Goal: Communication & Community: Answer question/provide support

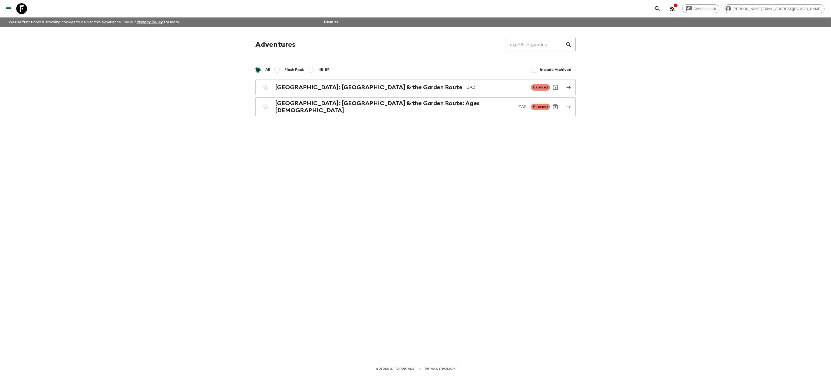
click at [9, 10] on icon "menu" at bounding box center [8, 8] width 5 height 3
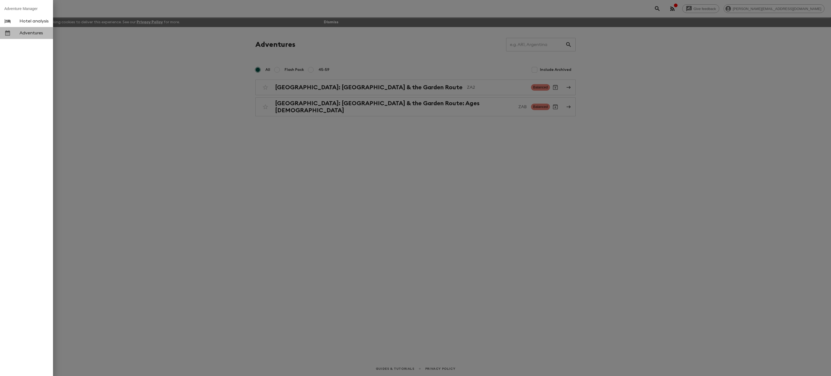
click at [25, 37] on link "Adventures" at bounding box center [26, 33] width 53 height 12
click at [35, 35] on span "Adventures" at bounding box center [33, 32] width 29 height 5
click at [466, 159] on div at bounding box center [415, 188] width 831 height 376
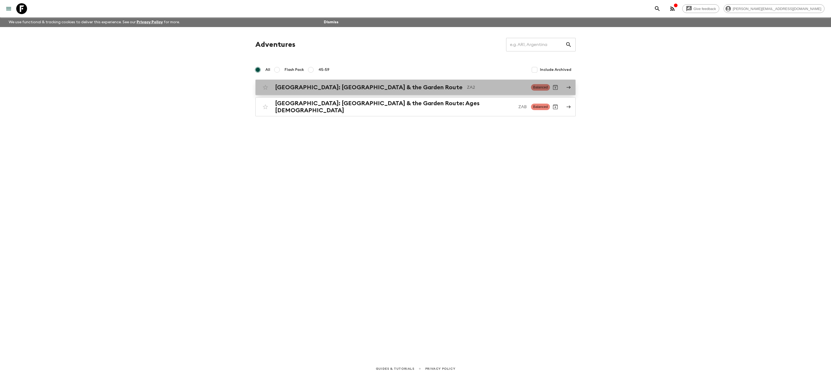
click at [343, 88] on h2 "[GEOGRAPHIC_DATA]: [GEOGRAPHIC_DATA] & the Garden Route" at bounding box center [368, 87] width 187 height 7
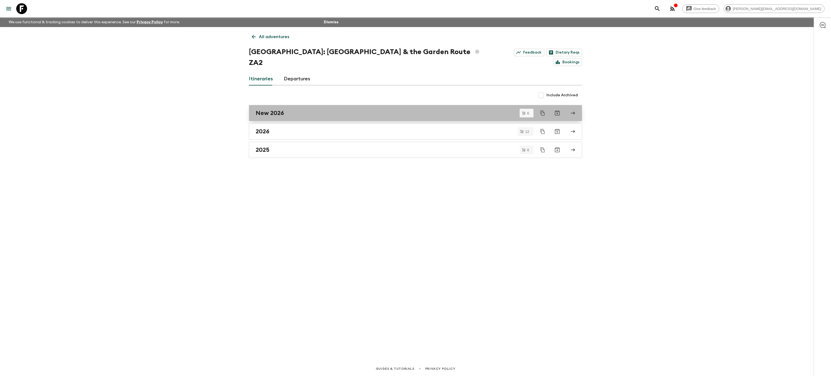
click at [316, 109] on div "New 2026" at bounding box center [409, 112] width 309 height 7
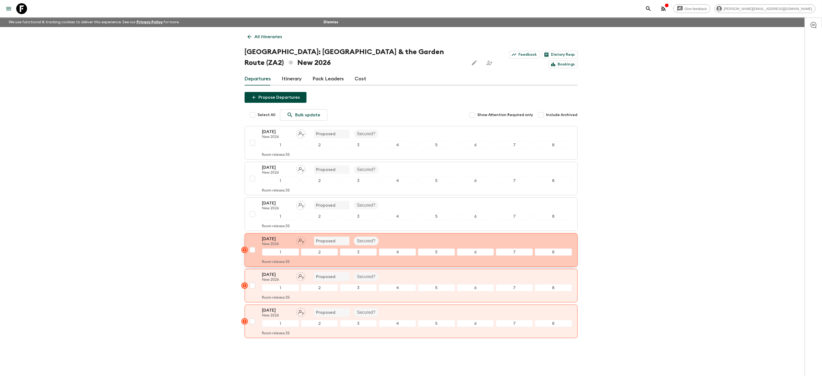
click at [402, 240] on div "[DATE] New 2026 Proposed Secured?" at bounding box center [417, 240] width 310 height 11
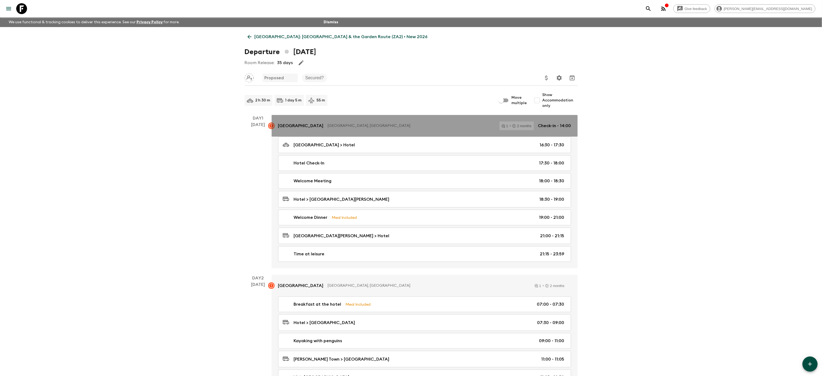
click at [427, 127] on p "[GEOGRAPHIC_DATA], [GEOGRAPHIC_DATA]" at bounding box center [411, 125] width 167 height 5
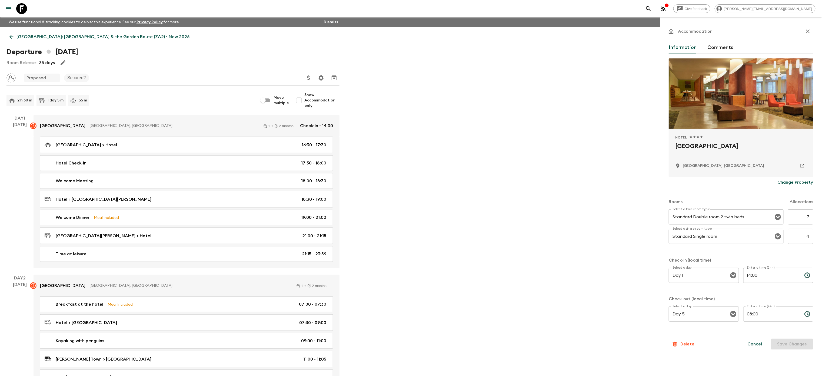
click at [810, 30] on icon "button" at bounding box center [808, 31] width 4 height 4
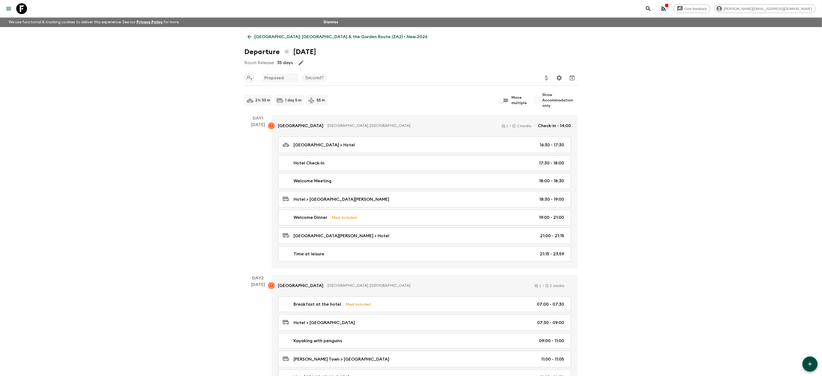
click at [258, 35] on p "[GEOGRAPHIC_DATA]: [GEOGRAPHIC_DATA] & the Garden Route (ZA2) • New 2026" at bounding box center [341, 37] width 173 height 6
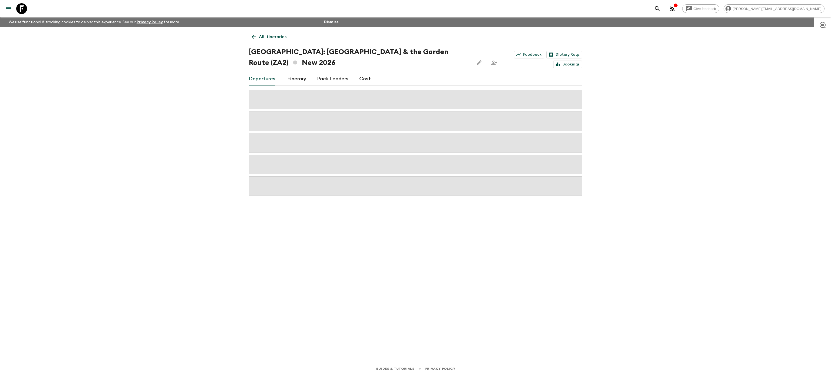
click at [824, 25] on icon "button" at bounding box center [822, 25] width 6 height 6
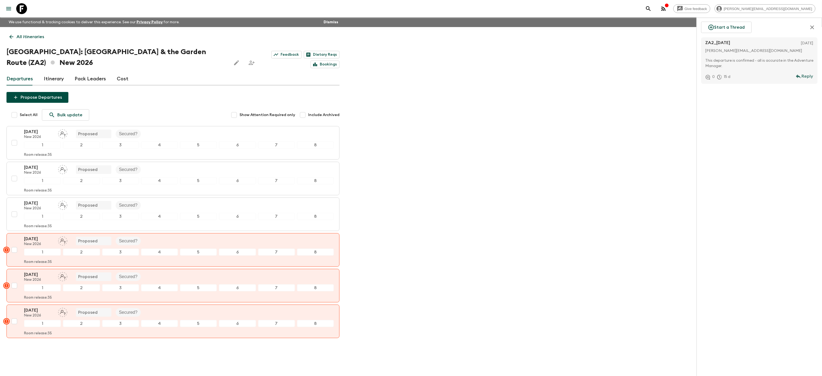
click at [749, 56] on div "This departure is confirmed - all is accurate in the Adventure Manager." at bounding box center [761, 63] width 110 height 15
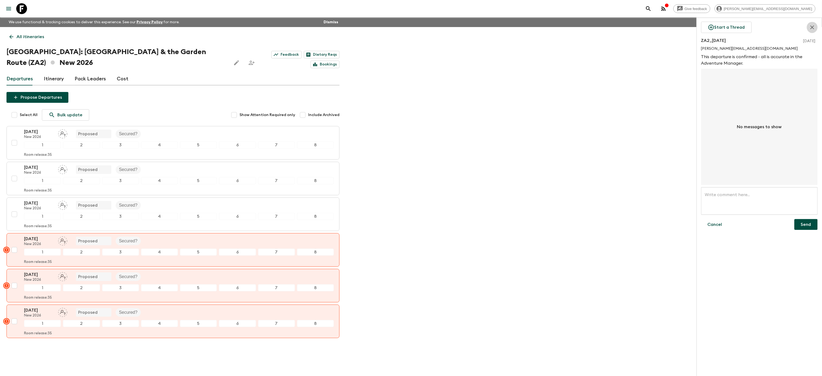
click at [812, 23] on button "button" at bounding box center [812, 27] width 11 height 11
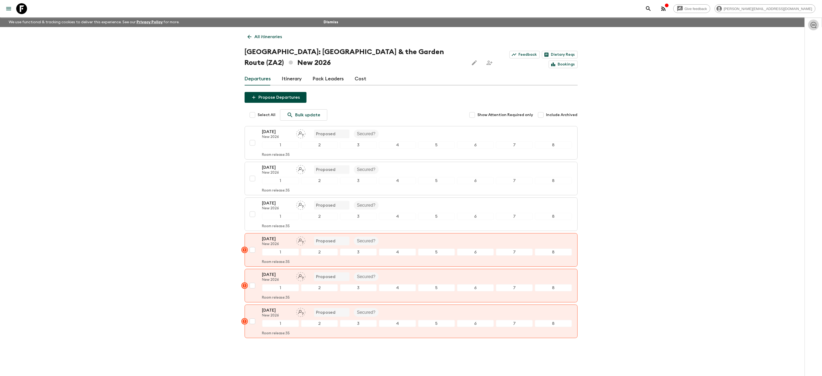
click at [812, 23] on icon "button" at bounding box center [814, 25] width 6 height 6
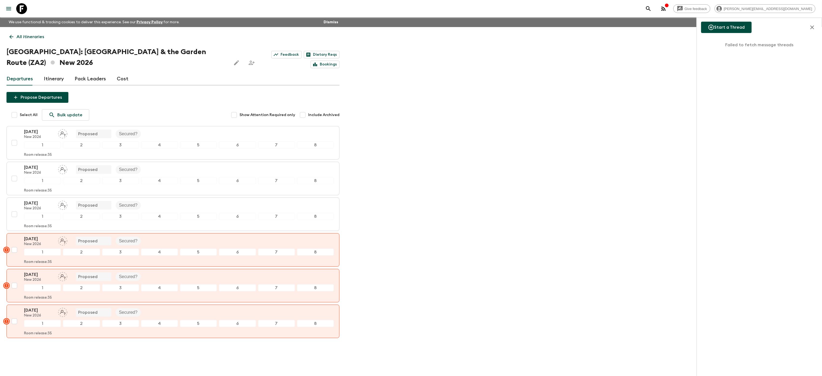
click at [732, 29] on button "Start a Thread" at bounding box center [726, 27] width 51 height 11
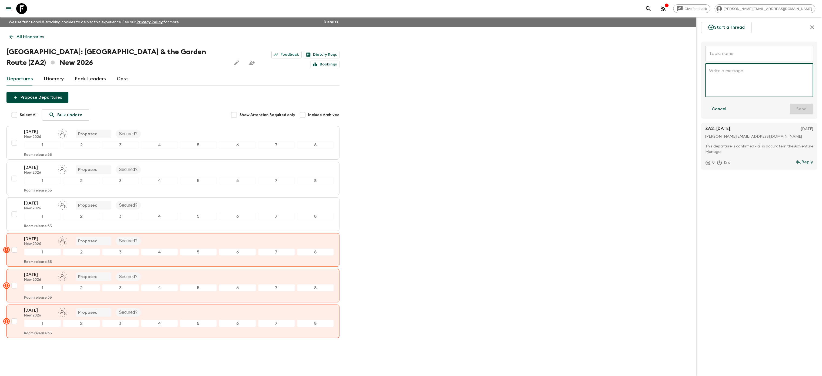
click at [740, 57] on input "text" at bounding box center [760, 53] width 108 height 15
type input "ZA2_[DATE]"
click at [724, 66] on div "x ​" at bounding box center [760, 80] width 108 height 34
drag, startPoint x: 718, startPoint y: 85, endPoint x: 723, endPoint y: 82, distance: 6.1
click at [723, 82] on textarea "Hi just to let you know the [DATE] departure cannot be secured due to limited a…" at bounding box center [759, 80] width 100 height 25
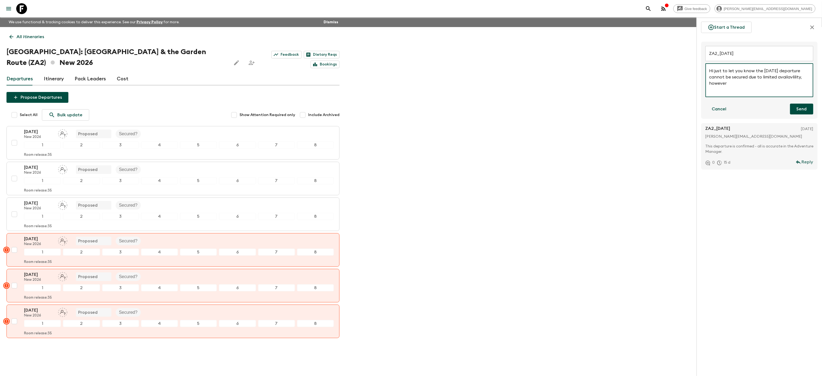
click at [726, 86] on textarea "Hi just to let you know the [DATE] departure cannot be secured due to limited a…" at bounding box center [759, 80] width 100 height 25
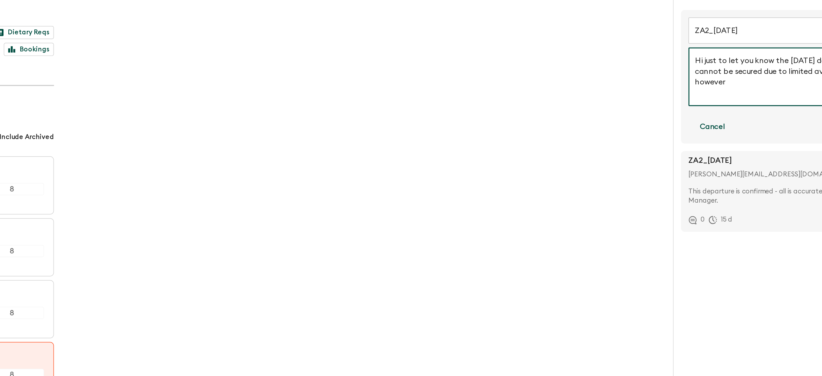
click at [756, 84] on textarea "Hi just to let you know the [DATE] departure cannot be secured due to limited a…" at bounding box center [759, 80] width 100 height 25
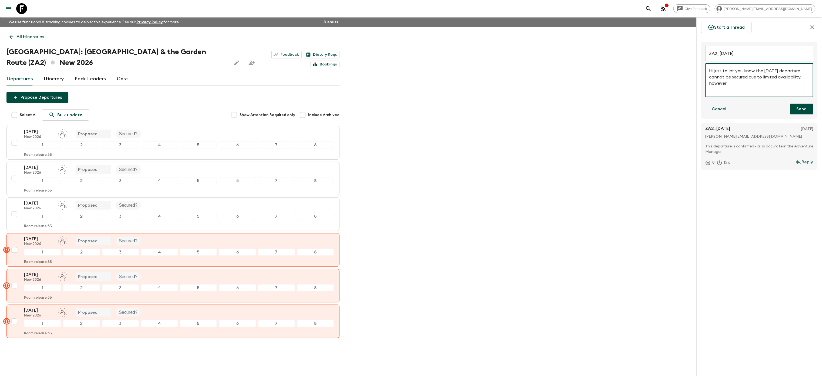
click at [753, 85] on textarea "Hi just to let you know the [DATE] departure cannot be secured due to limited a…" at bounding box center [759, 80] width 100 height 25
type textarea "Hi just to let you know the [DATE] departure cannot be secured due to limited a…"
click at [793, 109] on button "Send" at bounding box center [801, 109] width 23 height 11
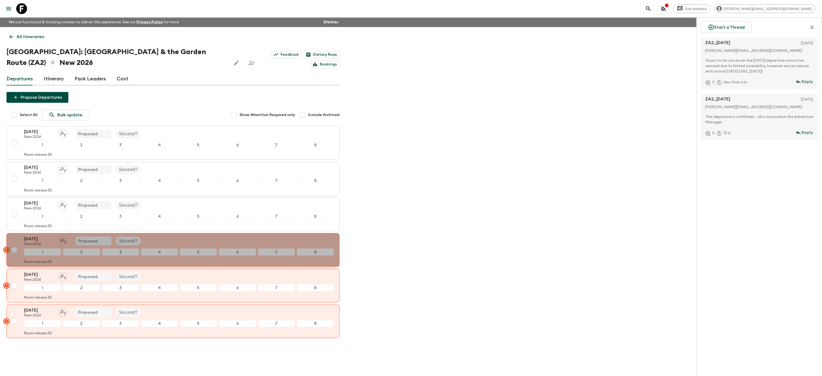
click at [180, 241] on div "[DATE] New 2026 Proposed Secured?" at bounding box center [179, 240] width 310 height 11
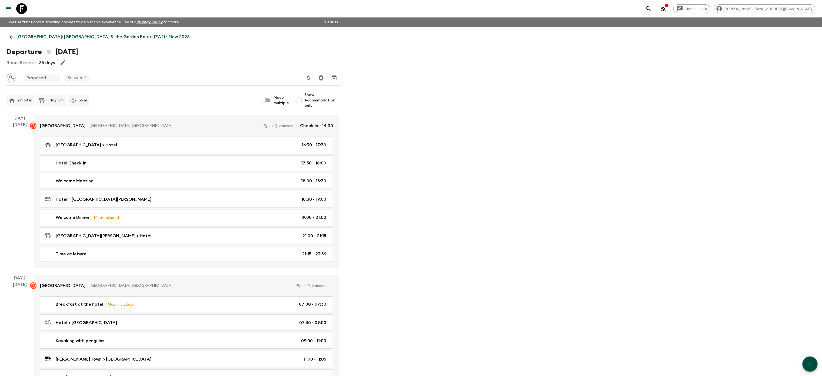
click at [6, 5] on icon "menu" at bounding box center [8, 8] width 6 height 6
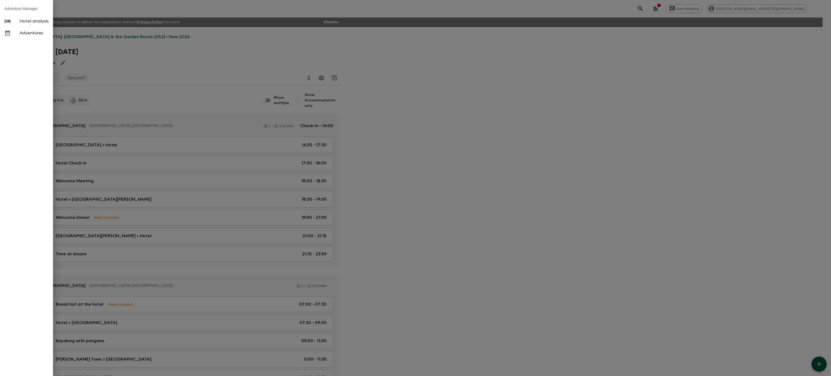
click at [29, 32] on span "Adventures" at bounding box center [33, 32] width 29 height 5
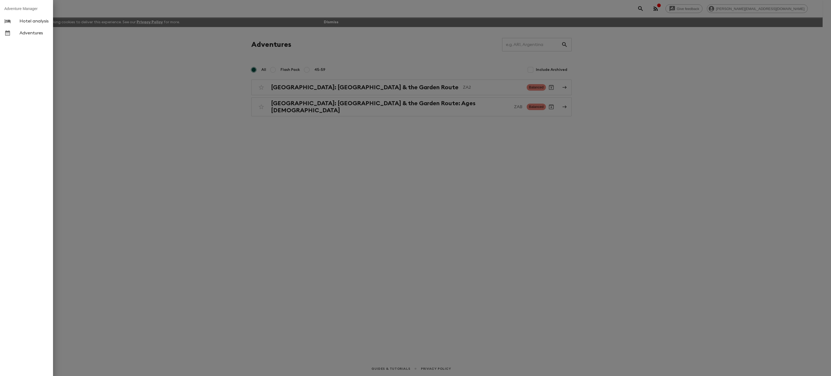
click at [384, 85] on div at bounding box center [415, 188] width 831 height 376
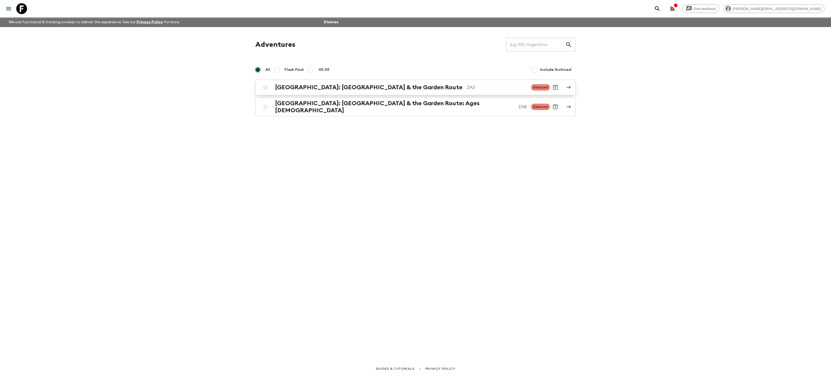
click at [348, 86] on h2 "[GEOGRAPHIC_DATA]: [GEOGRAPHIC_DATA] & the Garden Route" at bounding box center [368, 87] width 187 height 7
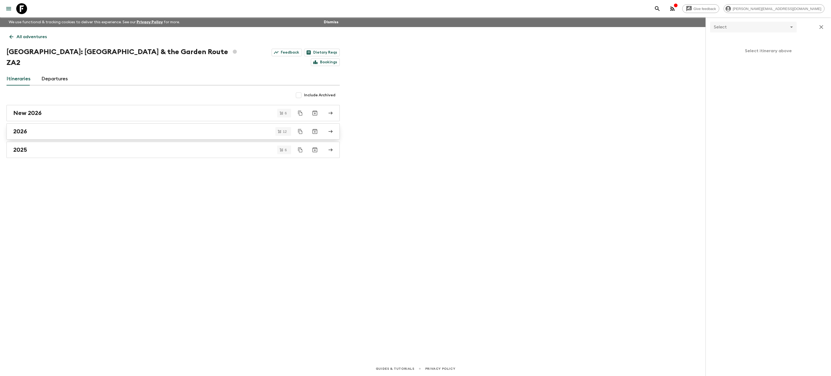
click at [89, 128] on div "2026" at bounding box center [167, 131] width 309 height 7
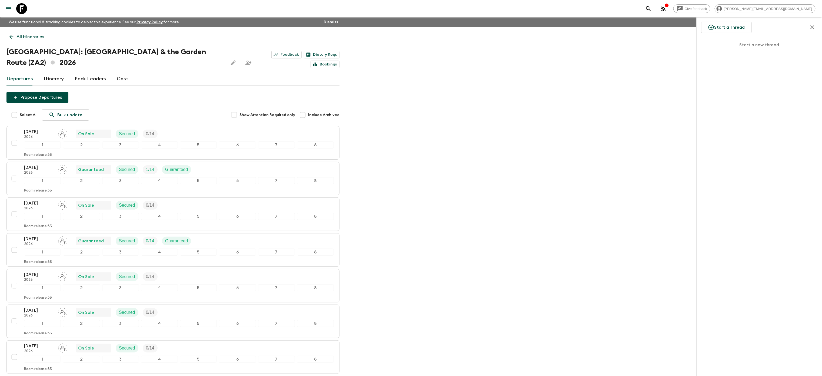
click at [13, 34] on icon at bounding box center [11, 37] width 6 height 6
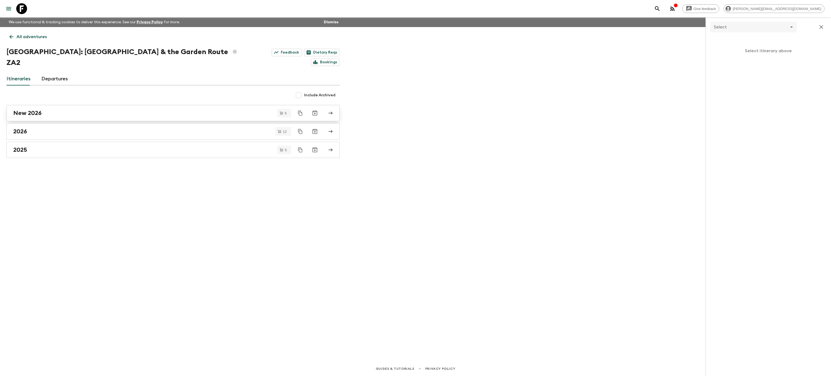
click at [96, 109] on div "New 2026" at bounding box center [167, 112] width 309 height 7
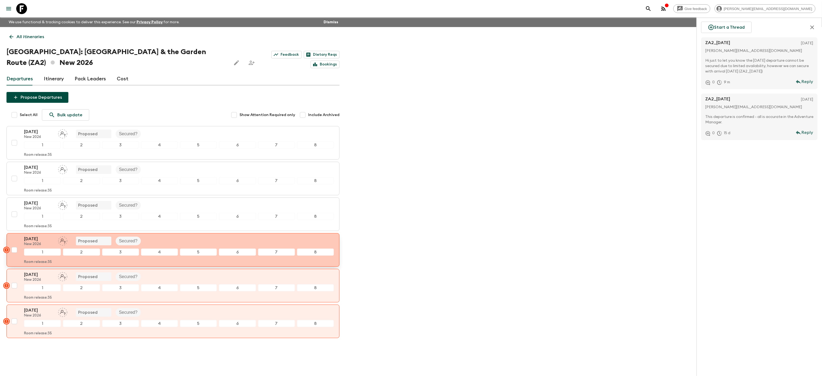
click at [154, 243] on div "[DATE] New 2026 Proposed Secured?" at bounding box center [179, 240] width 310 height 11
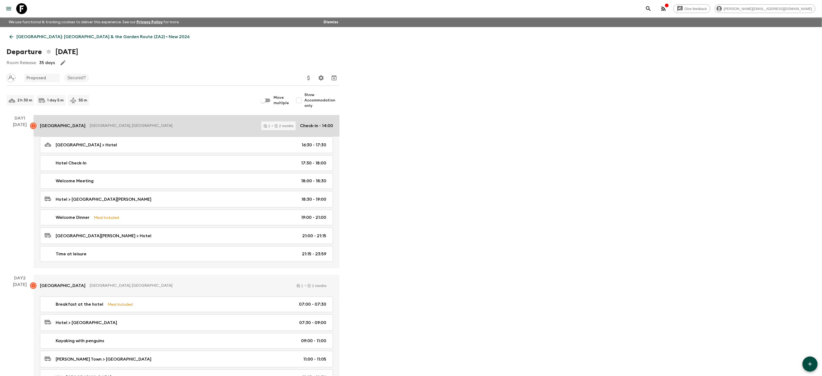
click at [224, 126] on p "[GEOGRAPHIC_DATA], [GEOGRAPHIC_DATA]" at bounding box center [173, 125] width 167 height 5
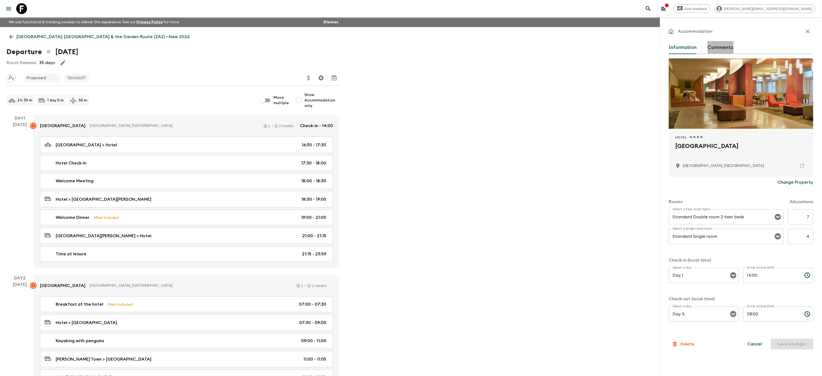
click at [716, 46] on button "Comments" at bounding box center [721, 47] width 26 height 13
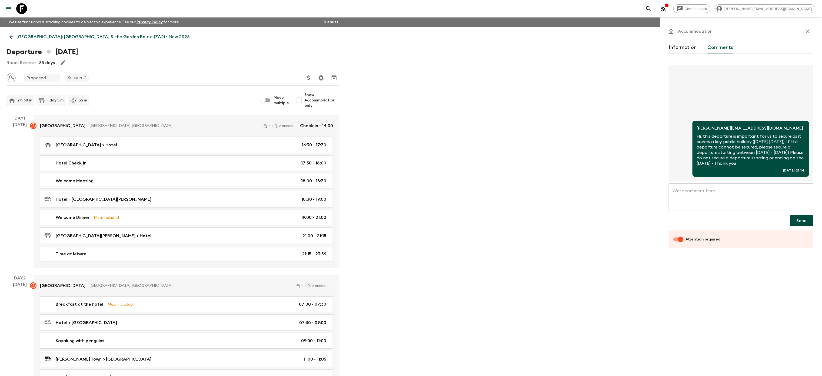
click at [806, 31] on icon "button" at bounding box center [808, 31] width 6 height 6
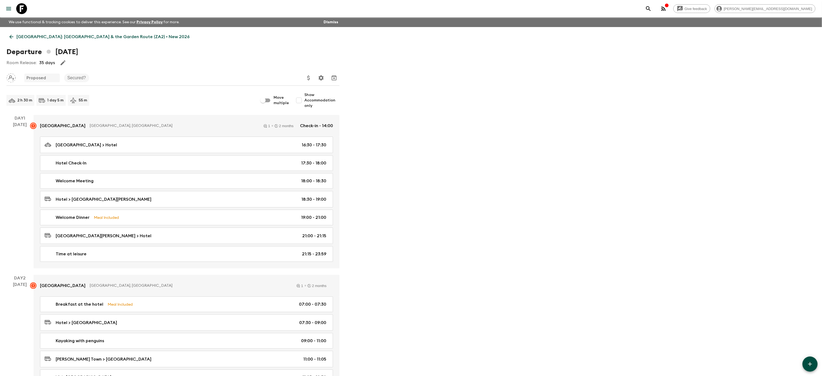
click at [28, 38] on p "[GEOGRAPHIC_DATA]: [GEOGRAPHIC_DATA] & the Garden Route (ZA2) • New 2026" at bounding box center [102, 37] width 173 height 6
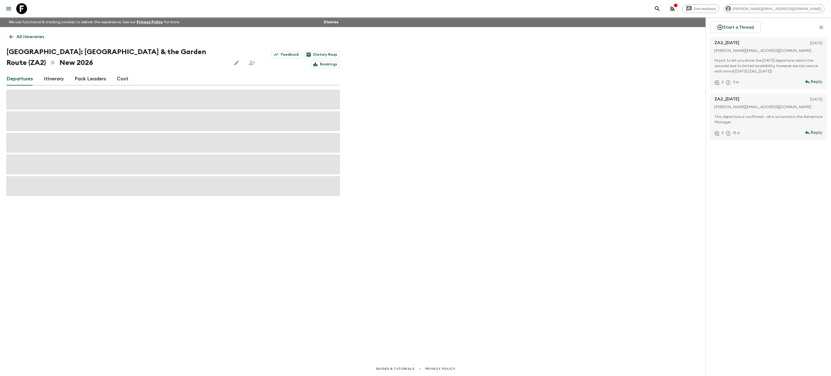
click at [823, 29] on icon "button" at bounding box center [821, 27] width 6 height 6
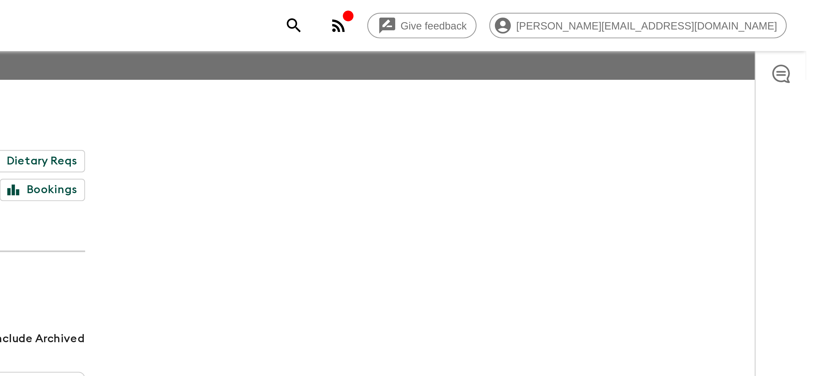
click at [815, 26] on icon "button" at bounding box center [814, 25] width 6 height 6
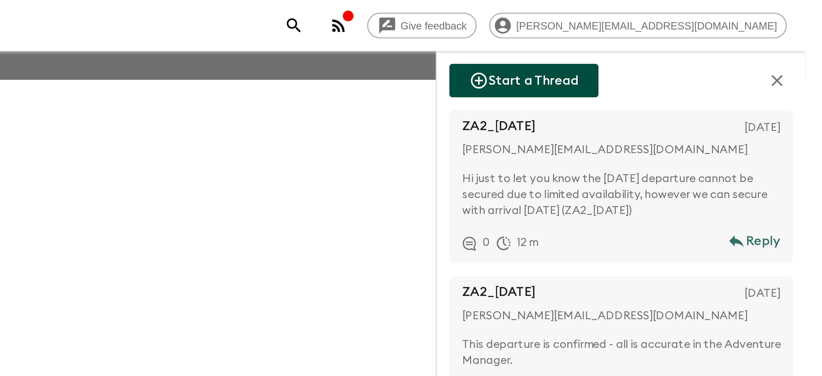
click at [734, 28] on button "Start a Thread" at bounding box center [726, 27] width 51 height 11
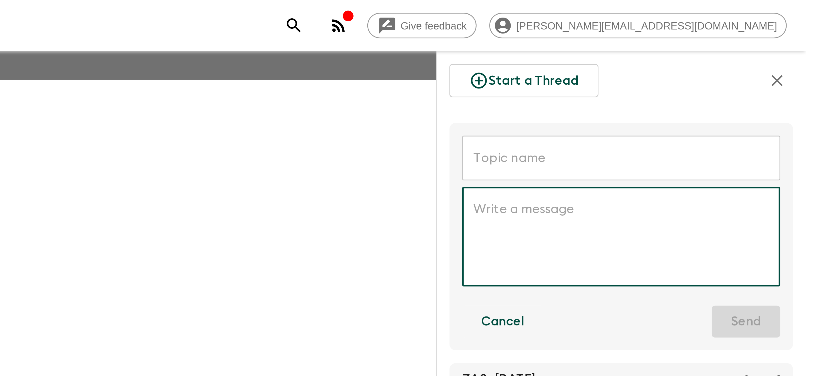
click at [718, 55] on input "text" at bounding box center [760, 53] width 108 height 15
click at [722, 73] on textarea at bounding box center [759, 80] width 100 height 25
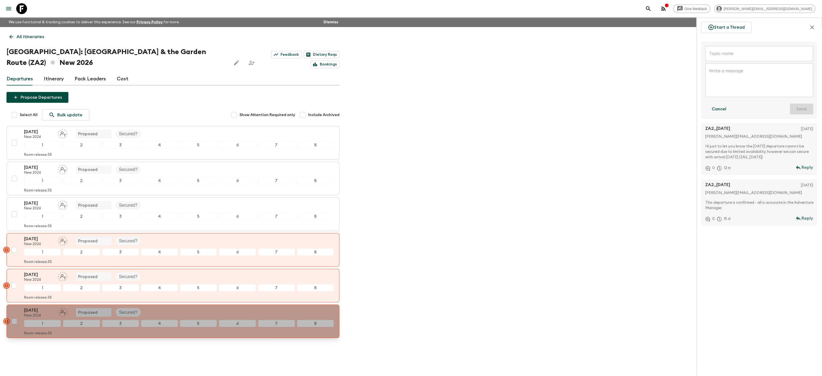
click at [33, 310] on button "[DATE] New 2026 Proposed Secured? 1 2 3 4 5 6 7 8 Room release: 35" at bounding box center [172, 321] width 333 height 34
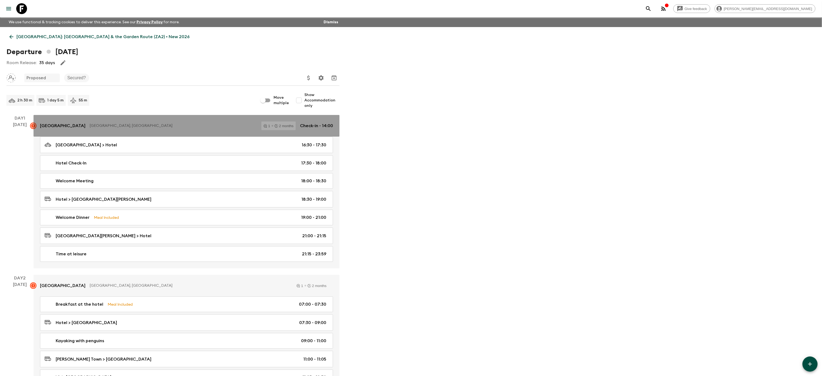
click at [113, 121] on link "[GEOGRAPHIC_DATA], [GEOGRAPHIC_DATA] 1 2 months Check-in - 14:00" at bounding box center [187, 126] width 306 height 22
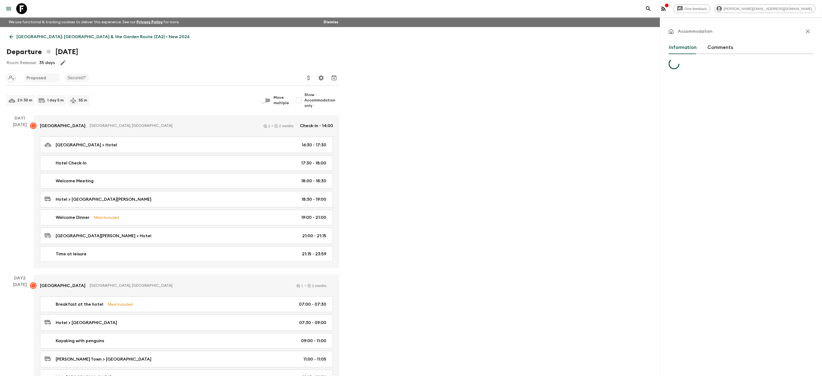
click at [728, 44] on button "Comments" at bounding box center [721, 47] width 26 height 13
click at [718, 38] on div "Accommodation Information Comments Attention required" at bounding box center [741, 63] width 145 height 74
click at [717, 48] on button "Comments" at bounding box center [721, 47] width 26 height 13
click at [685, 48] on button "Information" at bounding box center [683, 47] width 28 height 13
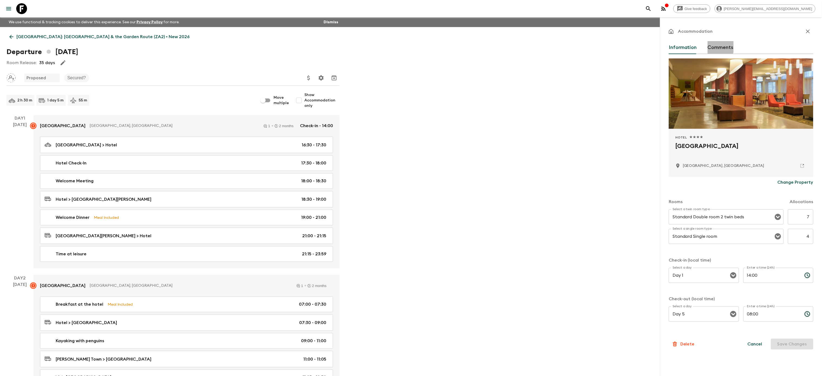
click at [714, 44] on button "Comments" at bounding box center [721, 47] width 26 height 13
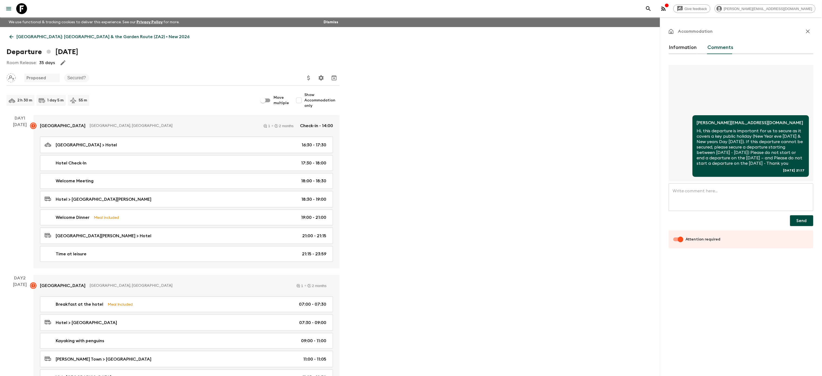
click at [29, 35] on p "[GEOGRAPHIC_DATA]: [GEOGRAPHIC_DATA] & the Garden Route (ZA2) • New 2026" at bounding box center [102, 37] width 173 height 6
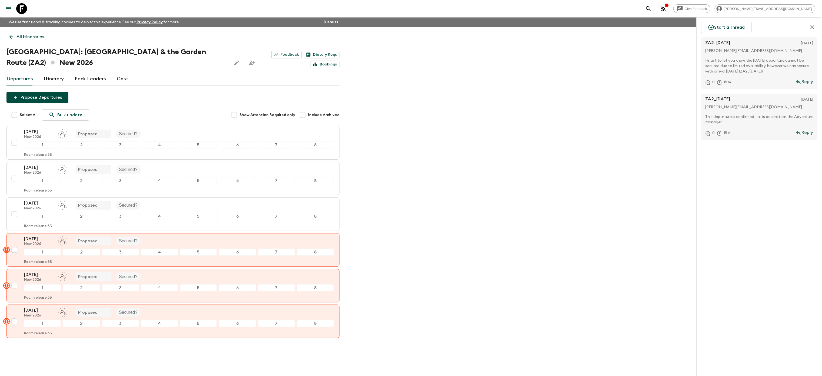
click at [23, 38] on p "All itineraries" at bounding box center [30, 37] width 28 height 6
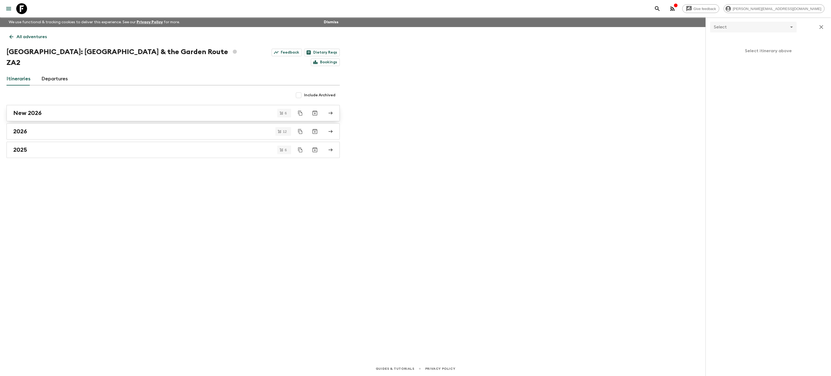
click at [59, 109] on div "New 2026" at bounding box center [167, 112] width 309 height 7
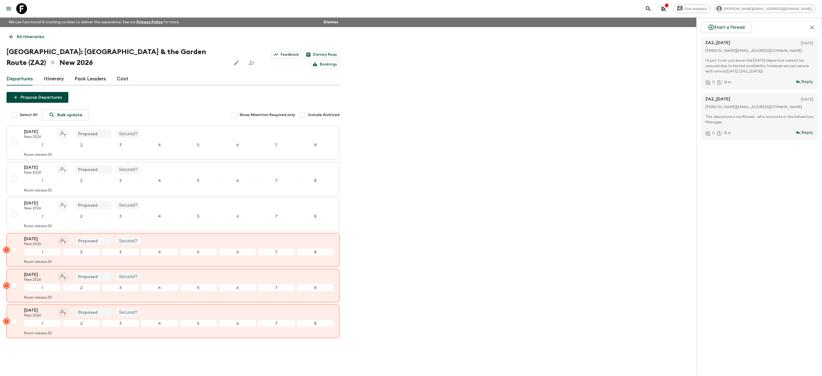
click at [7, 36] on link "All itineraries" at bounding box center [26, 36] width 41 height 11
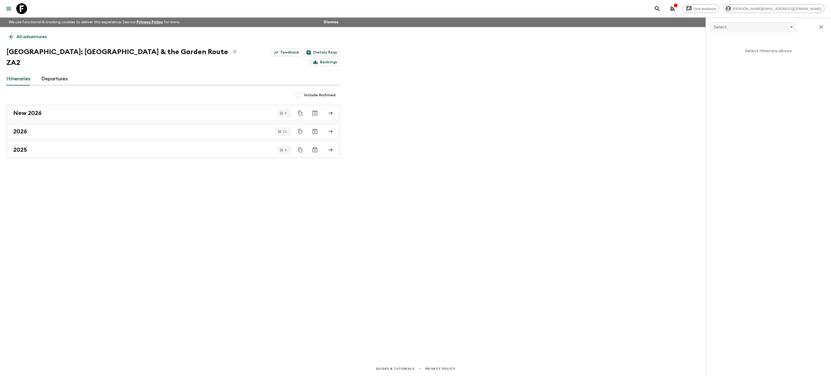
click at [7, 36] on link "All adventures" at bounding box center [27, 36] width 43 height 11
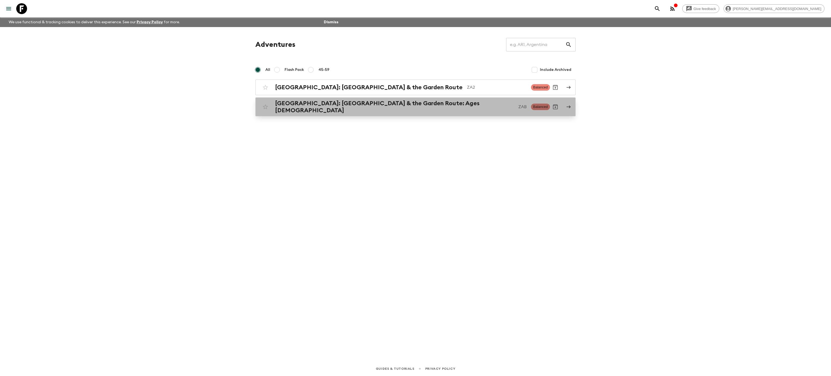
click at [353, 107] on h2 "[GEOGRAPHIC_DATA]: [GEOGRAPHIC_DATA] & the Garden Route: Ages [DEMOGRAPHIC_DATA]" at bounding box center [394, 107] width 239 height 14
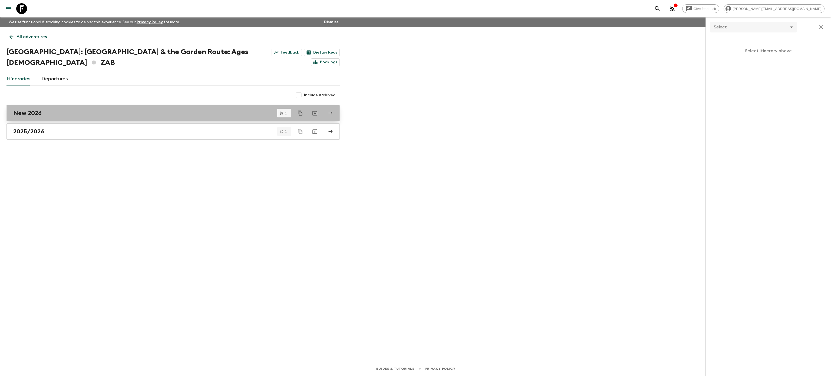
click at [43, 109] on div "New 2026" at bounding box center [167, 112] width 309 height 7
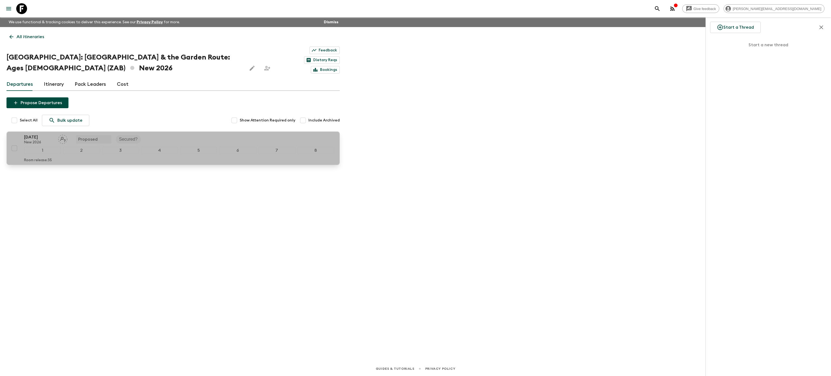
click at [184, 134] on div "[DATE] New 2026 Proposed Secured?" at bounding box center [179, 139] width 310 height 11
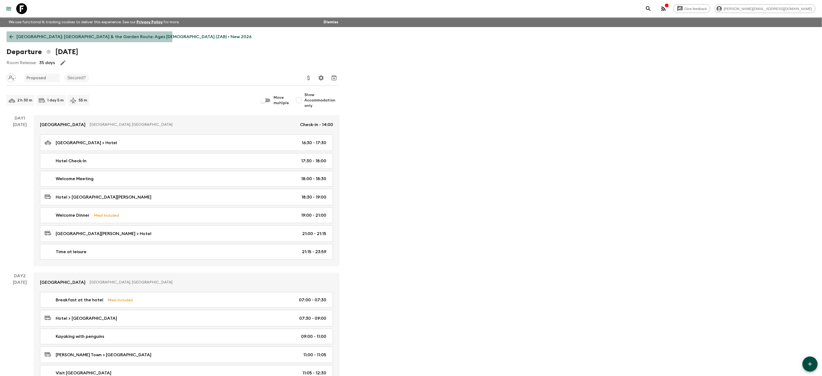
click at [12, 36] on icon at bounding box center [11, 37] width 6 height 6
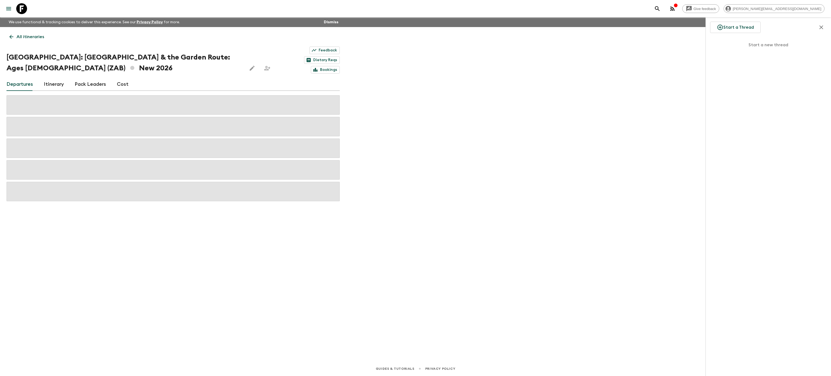
click at [8, 6] on icon "menu" at bounding box center [8, 8] width 6 height 6
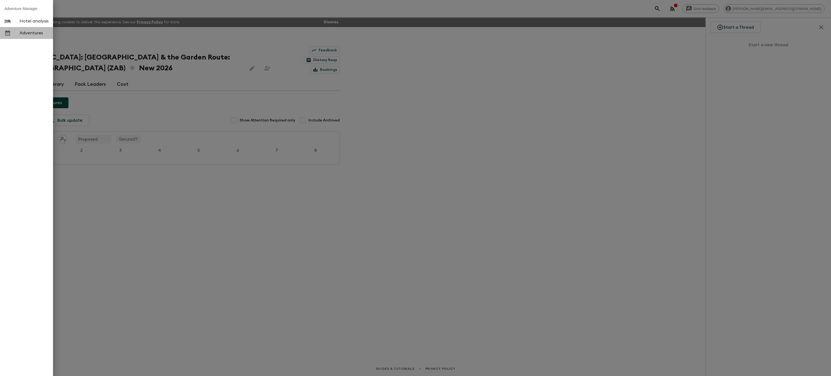
click at [32, 34] on span "Adventures" at bounding box center [33, 32] width 29 height 5
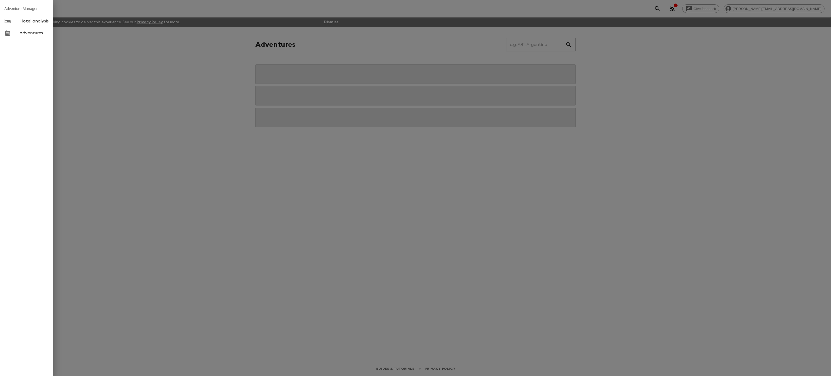
click at [318, 201] on div at bounding box center [415, 188] width 831 height 376
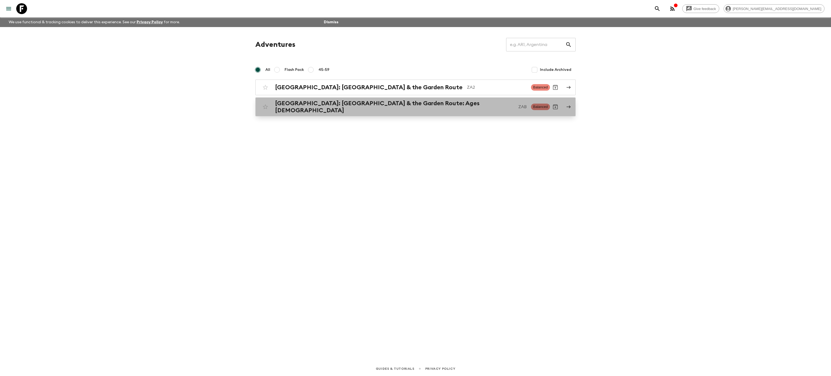
click at [319, 104] on h2 "[GEOGRAPHIC_DATA]: [GEOGRAPHIC_DATA] & the Garden Route: Ages [DEMOGRAPHIC_DATA]" at bounding box center [394, 107] width 239 height 14
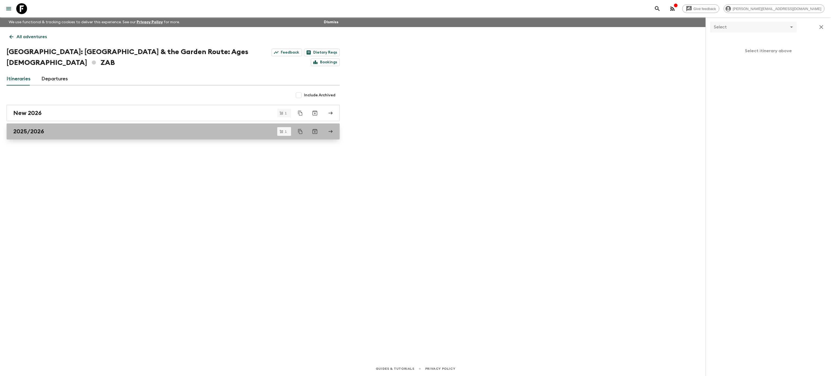
click at [101, 128] on div "2025/2026" at bounding box center [167, 131] width 309 height 7
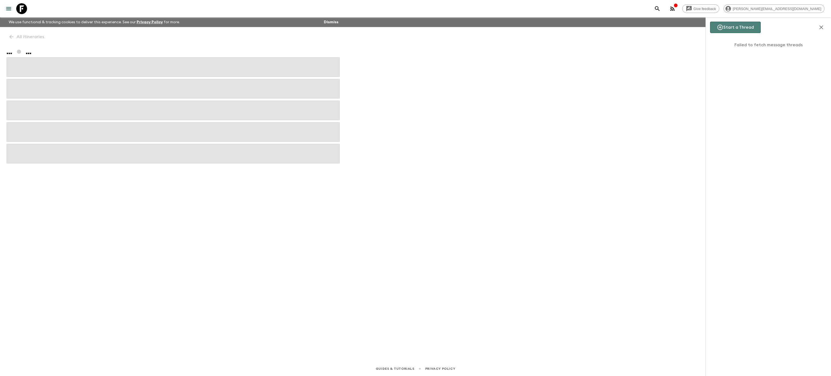
click at [744, 30] on button "Start a Thread" at bounding box center [735, 27] width 51 height 11
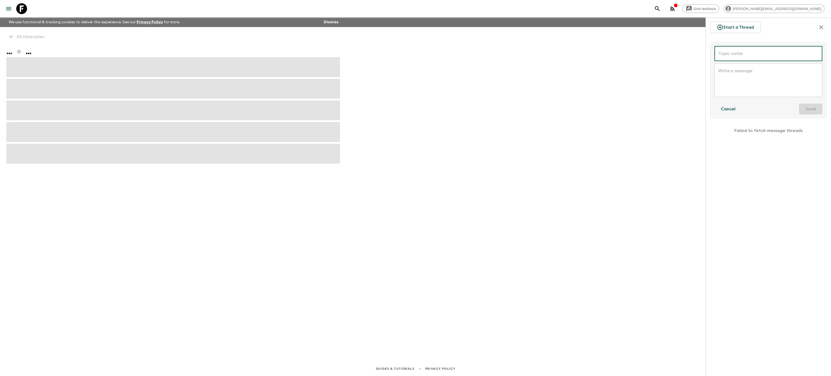
click at [741, 52] on input "text" at bounding box center [768, 53] width 108 height 15
type input "ZA"
click at [819, 28] on icon "button" at bounding box center [821, 27] width 6 height 6
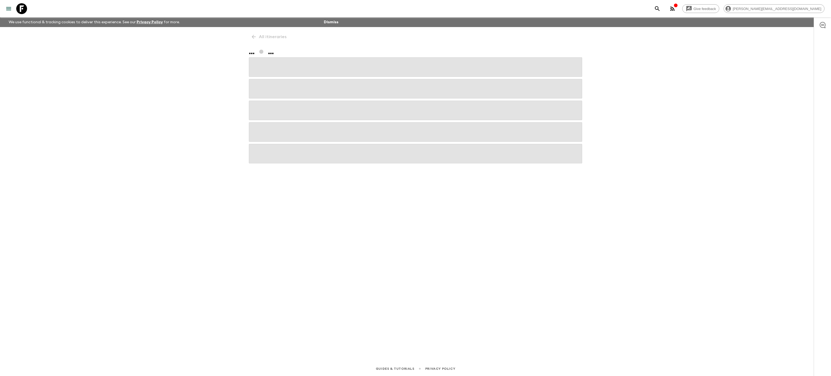
click at [820, 26] on icon "button" at bounding box center [822, 25] width 6 height 6
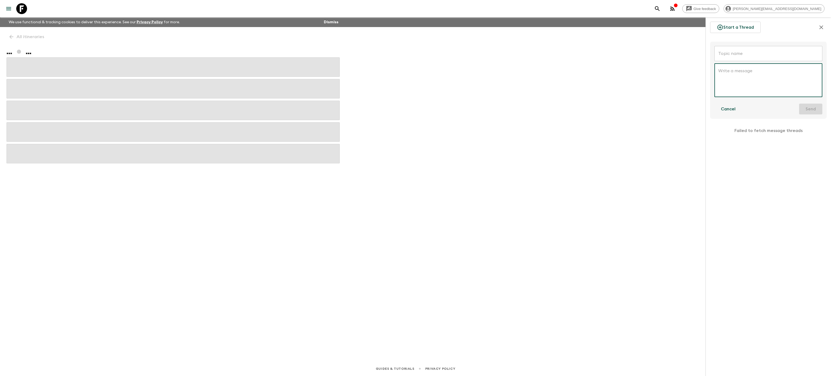
click at [768, 132] on p "Failed to fetch message threads" at bounding box center [768, 130] width 117 height 15
click at [822, 29] on icon "button" at bounding box center [821, 27] width 6 height 6
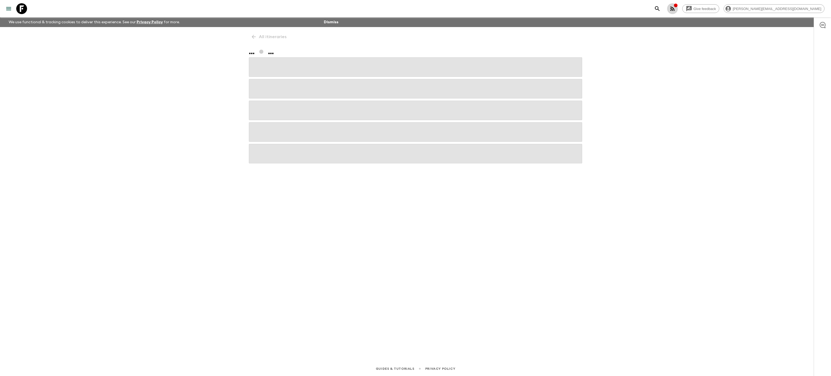
click at [674, 8] on icon "button" at bounding box center [672, 8] width 4 height 4
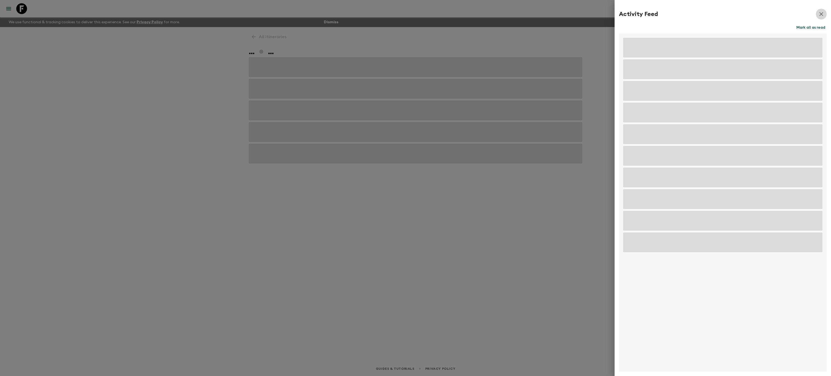
click at [824, 12] on icon "button" at bounding box center [821, 14] width 6 height 6
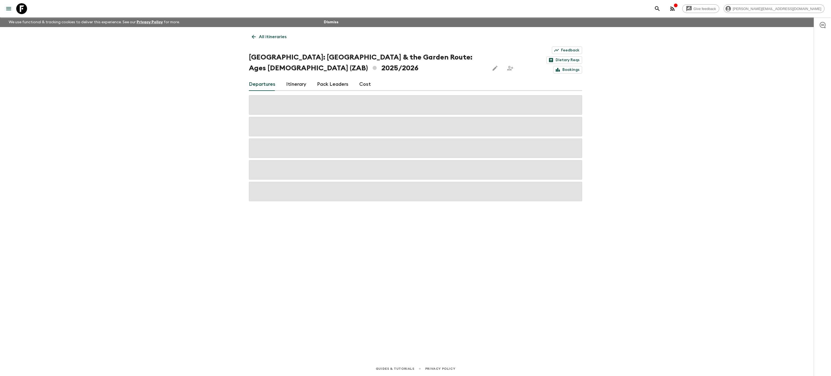
click at [5, 9] on icon "menu" at bounding box center [8, 8] width 6 height 6
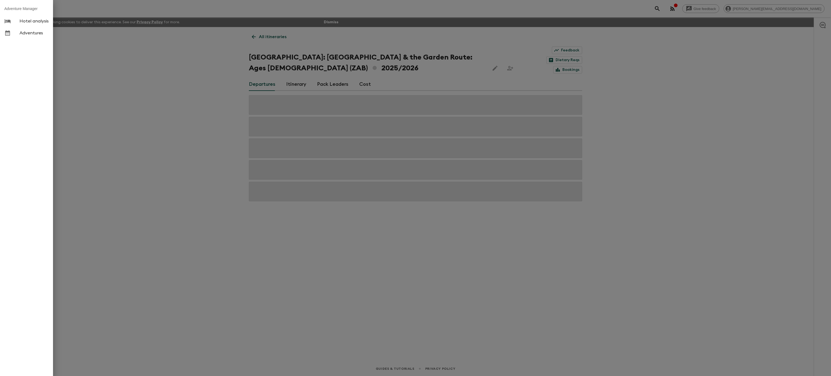
click at [18, 34] on div at bounding box center [11, 33] width 15 height 6
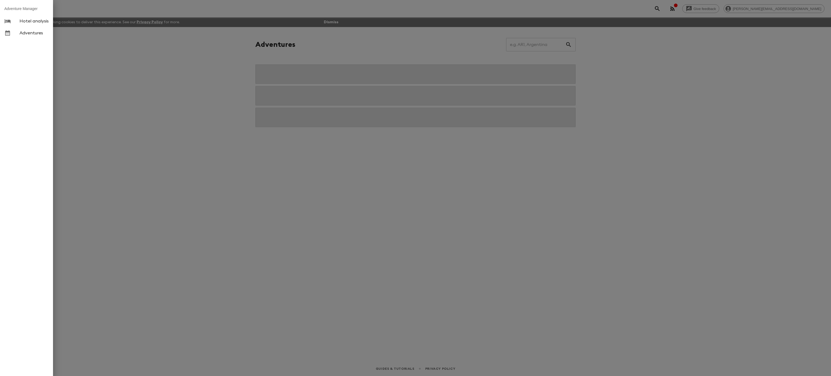
click at [147, 101] on div at bounding box center [415, 188] width 831 height 376
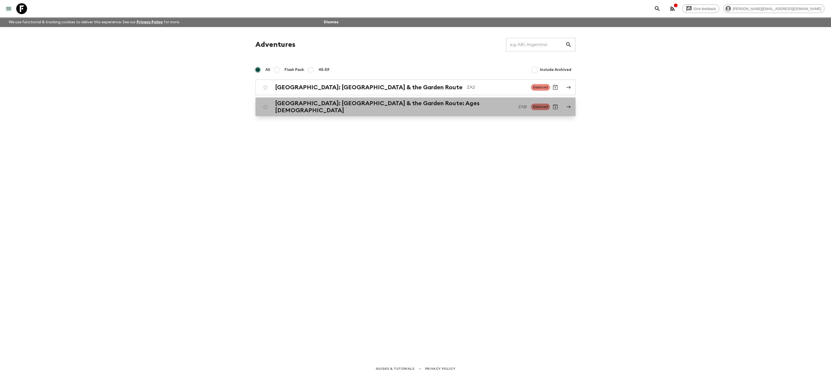
click at [374, 105] on h2 "[GEOGRAPHIC_DATA]: [GEOGRAPHIC_DATA] & the Garden Route: Ages [DEMOGRAPHIC_DATA]" at bounding box center [394, 107] width 239 height 14
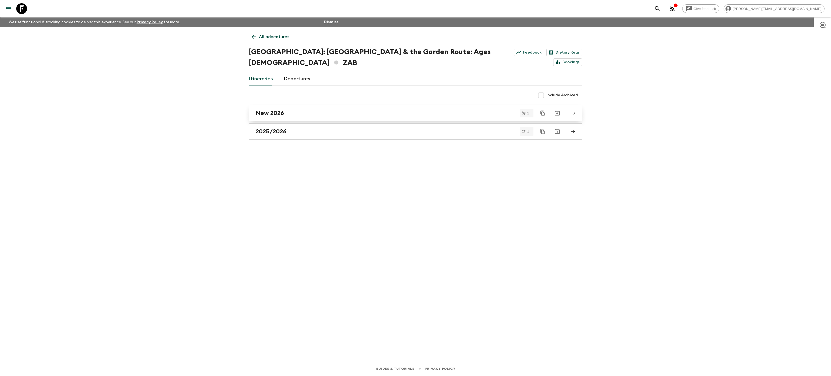
click at [306, 109] on div "New 2026" at bounding box center [409, 112] width 309 height 7
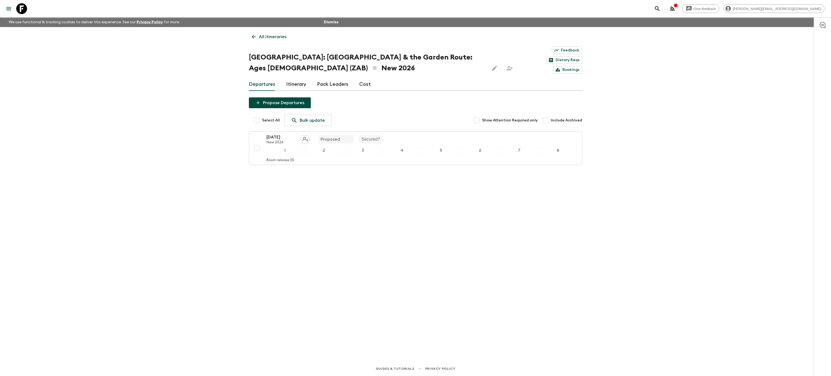
click at [822, 24] on icon "button" at bounding box center [822, 25] width 6 height 6
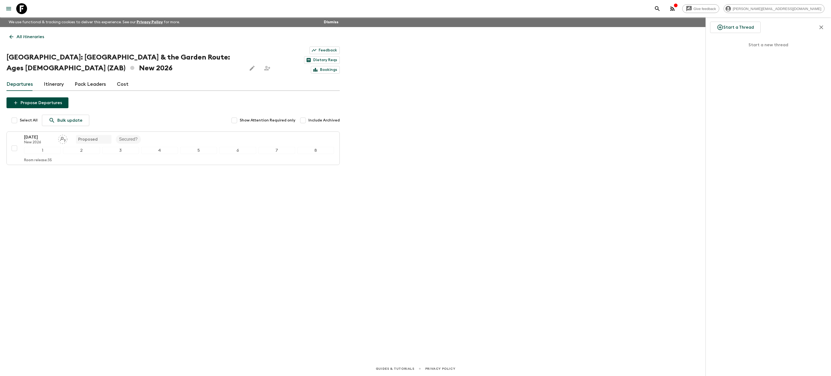
click at [819, 28] on icon "button" at bounding box center [821, 27] width 6 height 6
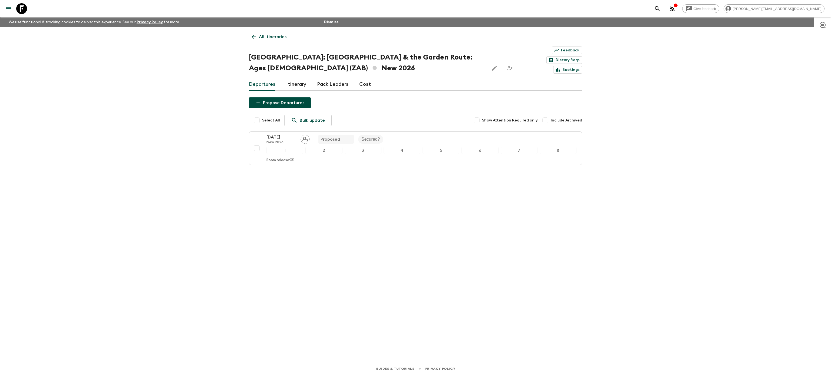
click at [678, 7] on button "button" at bounding box center [672, 8] width 11 height 11
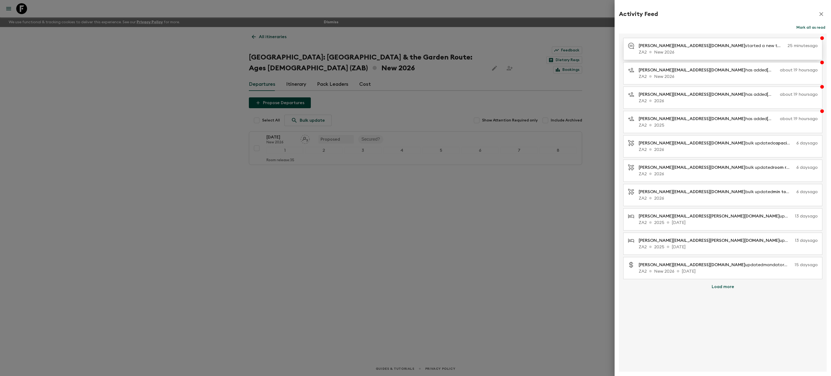
click at [704, 49] on p "ZA2 New 2026" at bounding box center [727, 52] width 179 height 6
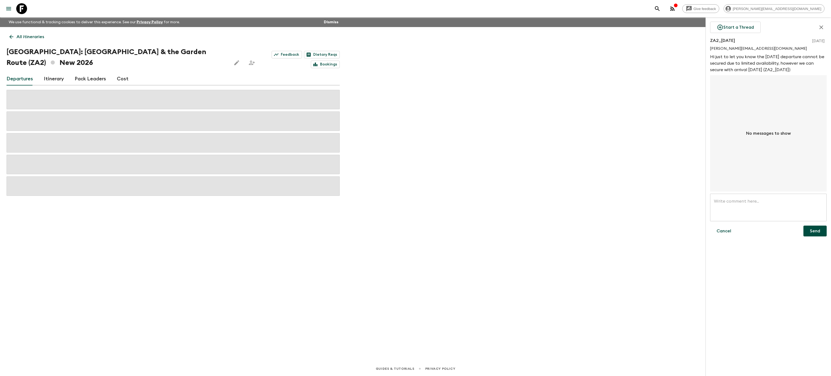
click at [814, 94] on div "No messages to show" at bounding box center [768, 133] width 117 height 116
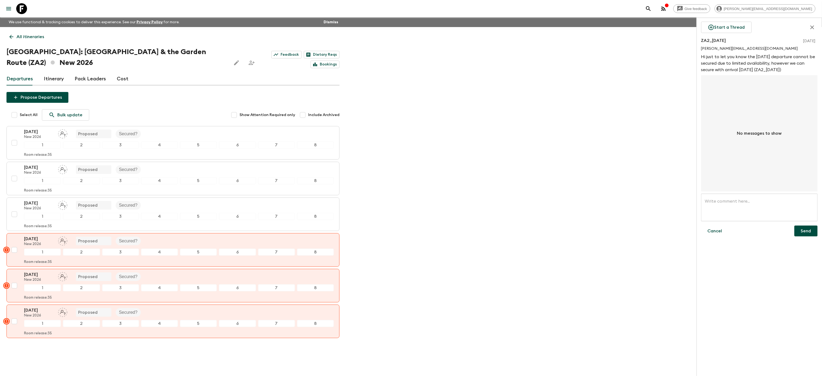
drag, startPoint x: 738, startPoint y: 39, endPoint x: 696, endPoint y: 41, distance: 41.1
click at [696, 41] on div "Give feedback [PERSON_NAME][EMAIL_ADDRESS][DOMAIN_NAME] We use functional & tra…" at bounding box center [411, 193] width 822 height 387
copy div "[GEOGRAPHIC_DATA]: [GEOGRAPHIC_DATA] & the Garden Route (ZA2) New 2026 Feedback…"
click at [696, 41] on div "Give feedback [PERSON_NAME][EMAIL_ADDRESS][DOMAIN_NAME] We use functional & tra…" at bounding box center [411, 193] width 822 height 387
click at [5, 7] on icon "menu" at bounding box center [8, 8] width 6 height 6
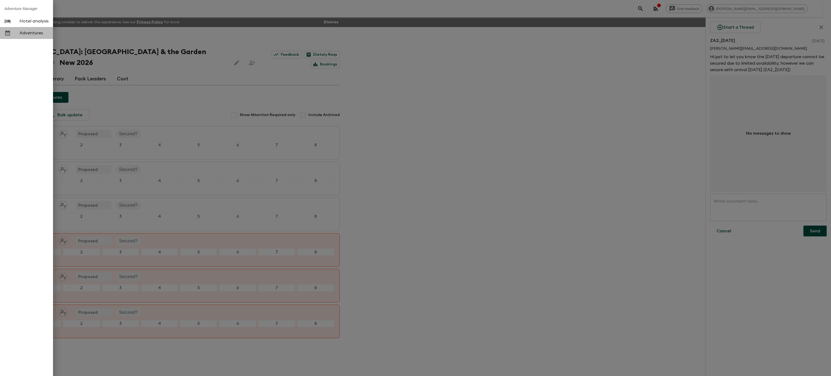
click at [30, 31] on span "Adventures" at bounding box center [33, 32] width 29 height 5
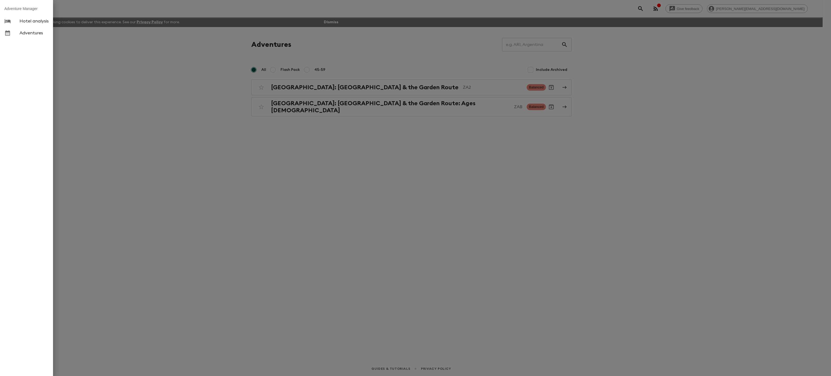
click at [436, 146] on div at bounding box center [415, 188] width 831 height 376
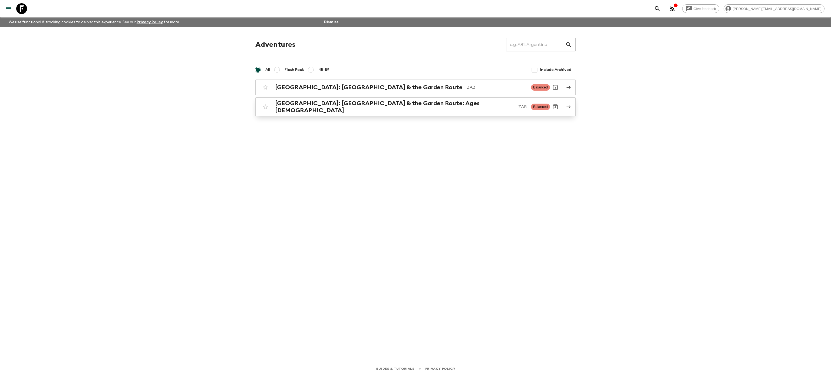
click at [381, 106] on h2 "[GEOGRAPHIC_DATA]: [GEOGRAPHIC_DATA] & the Garden Route: Ages [DEMOGRAPHIC_DATA]" at bounding box center [394, 107] width 239 height 14
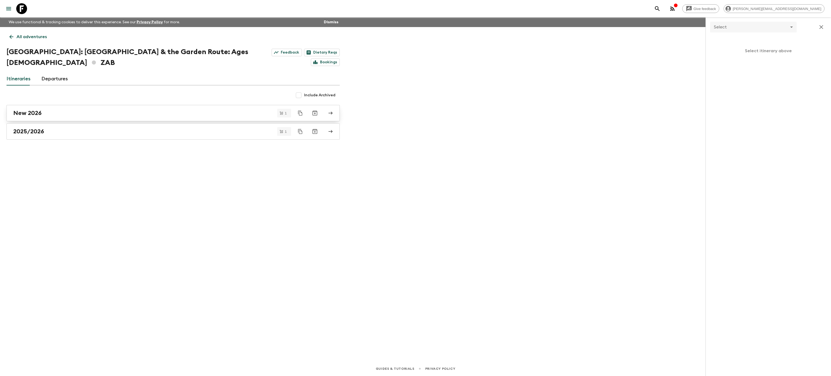
click at [170, 109] on div "New 2026" at bounding box center [167, 112] width 309 height 7
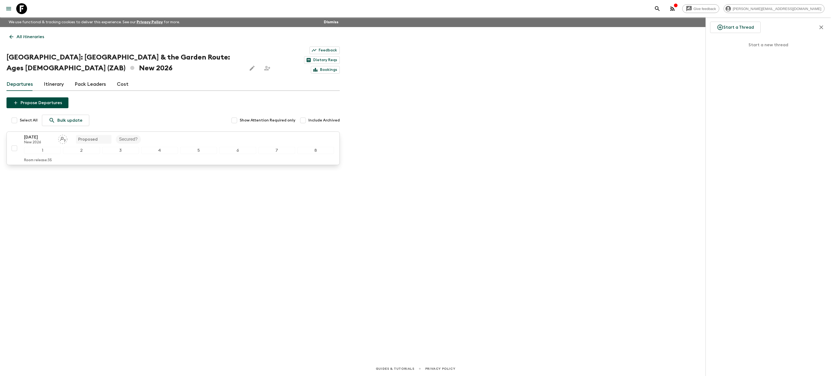
click at [167, 135] on div "[DATE] New 2026 Proposed Secured?" at bounding box center [179, 139] width 310 height 11
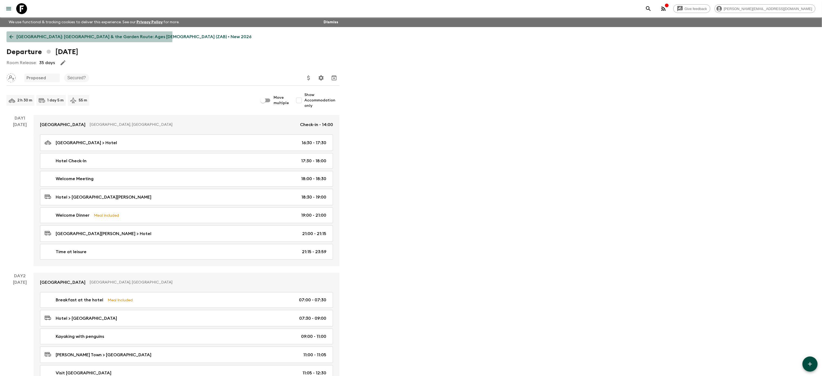
click at [16, 36] on link "[GEOGRAPHIC_DATA]: [GEOGRAPHIC_DATA] & the Garden Route: Ages [DEMOGRAPHIC_DATA…" at bounding box center [130, 36] width 248 height 11
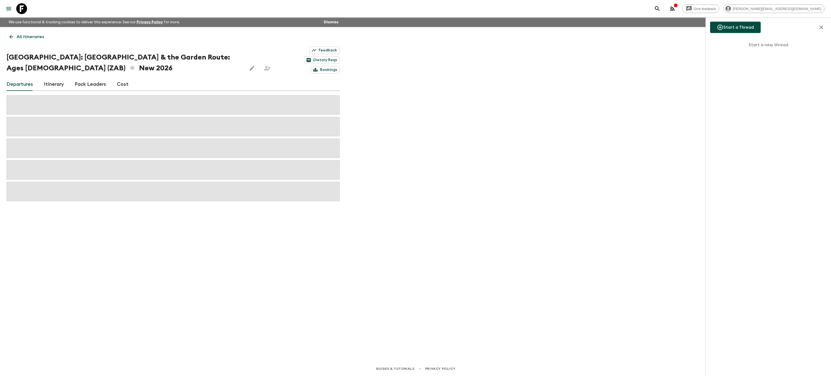
click at [733, 31] on button "Start a Thread" at bounding box center [735, 27] width 51 height 11
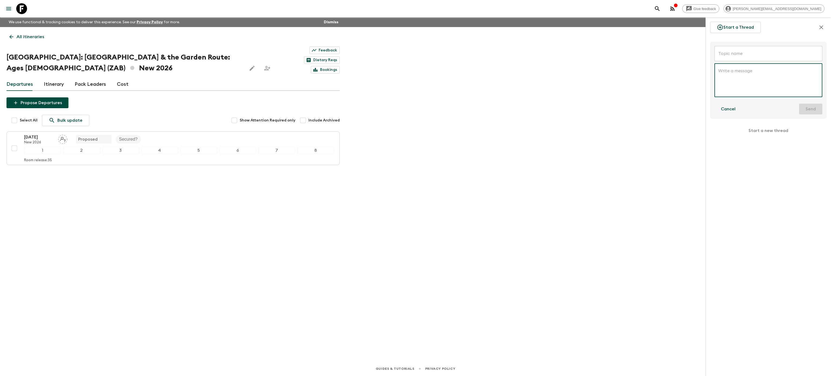
click at [737, 51] on input "text" at bounding box center [768, 53] width 108 height 15
paste input "[GEOGRAPHIC_DATA]: [GEOGRAPHIC_DATA] & the Garden Route (ZA2)New 2026 ZA2_[DATE]"
click at [737, 51] on input "[GEOGRAPHIC_DATA]: [GEOGRAPHIC_DATA] & the Garden Route (ZA2)New 2026 ZA2_[DATE]" at bounding box center [768, 53] width 108 height 15
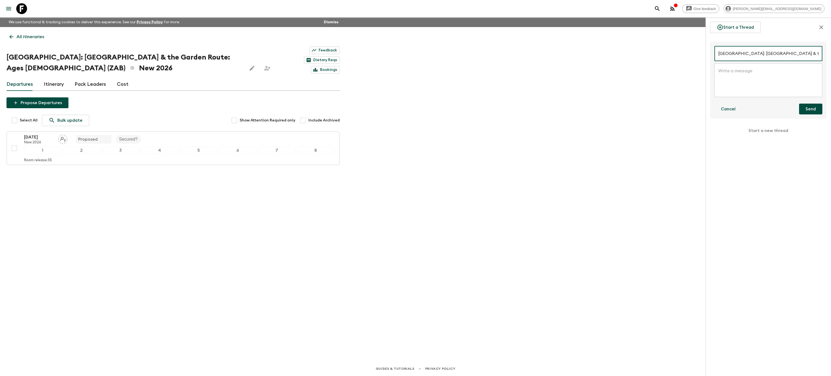
drag, startPoint x: 776, startPoint y: 51, endPoint x: 681, endPoint y: 51, distance: 95.7
click at [681, 51] on div "Give feedback [PERSON_NAME][EMAIL_ADDRESS][DOMAIN_NAME] We use functional & tra…" at bounding box center [415, 188] width 831 height 376
click at [727, 54] on input "ZA2_[DATE]" at bounding box center [768, 53] width 108 height 15
click at [740, 52] on input "ZAB_[DATE]" at bounding box center [768, 53] width 108 height 15
type input "ZAB_[DATE]"
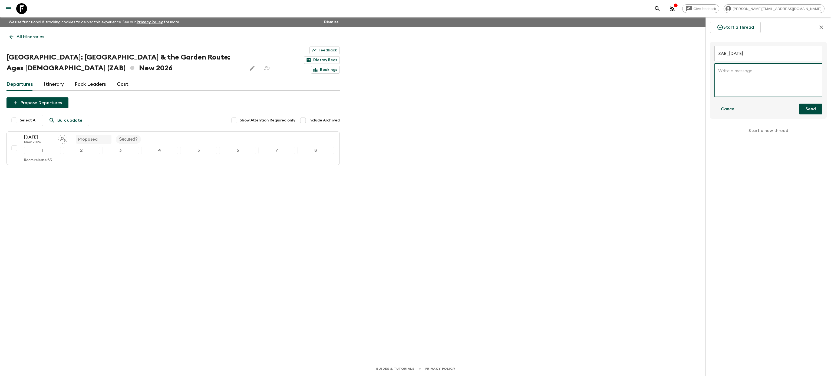
click at [736, 72] on textarea at bounding box center [768, 80] width 100 height 25
click at [778, 80] on textarea "Hi there. Just to let you know that we are unable to secure ZAB_[DATE]. We know…" at bounding box center [768, 80] width 100 height 25
click at [778, 83] on textarea "Hi there. Just to let you know that we are unable to secure ZAB_[DATE]. We know…" at bounding box center [768, 80] width 100 height 25
type textarea "Hi there. Just to let you know that we are unable to secure ZAB_[DATE]. We know…"
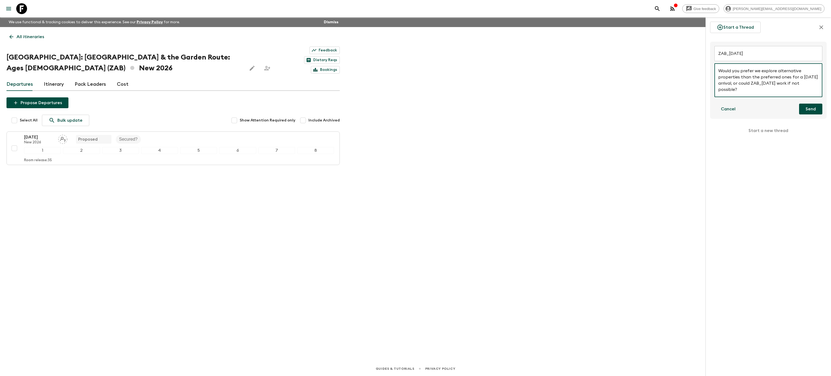
click at [799, 109] on button "Send" at bounding box center [810, 109] width 23 height 11
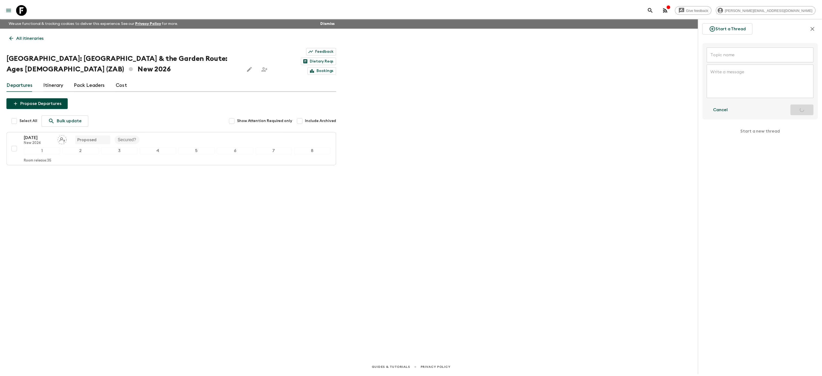
scroll to position [0, 0]
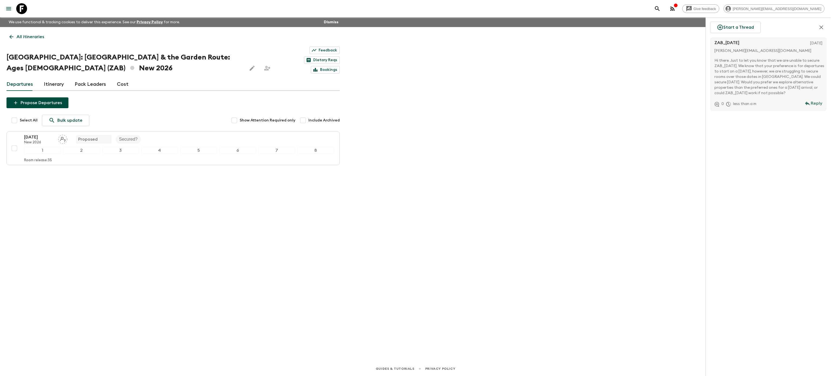
click at [824, 24] on button "button" at bounding box center [820, 27] width 11 height 11
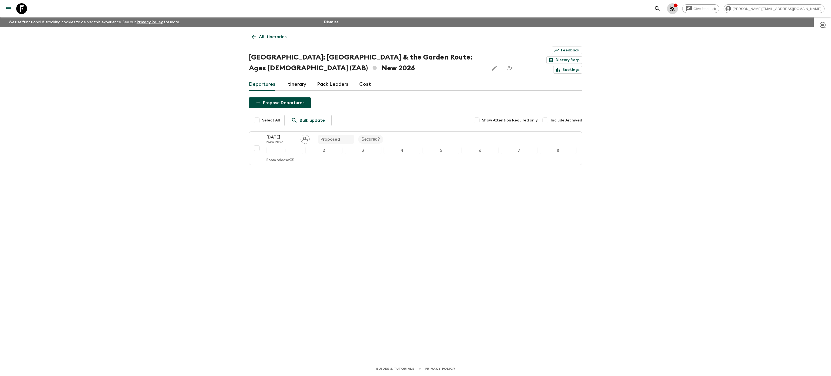
click at [675, 11] on icon "button" at bounding box center [672, 8] width 6 height 6
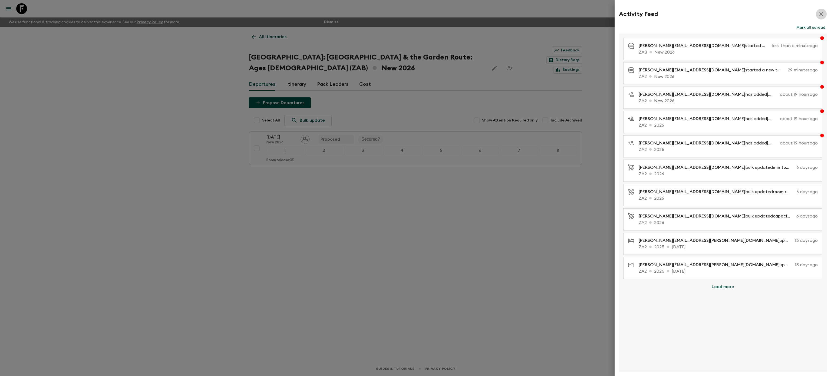
click at [823, 11] on icon "button" at bounding box center [821, 14] width 6 height 6
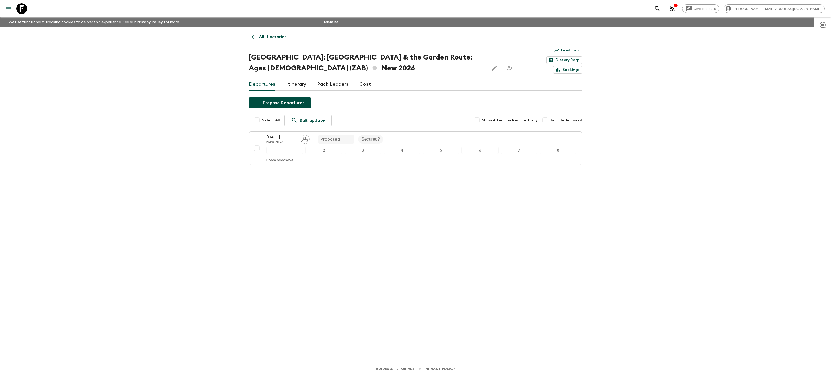
click at [9, 8] on icon "menu" at bounding box center [8, 8] width 6 height 6
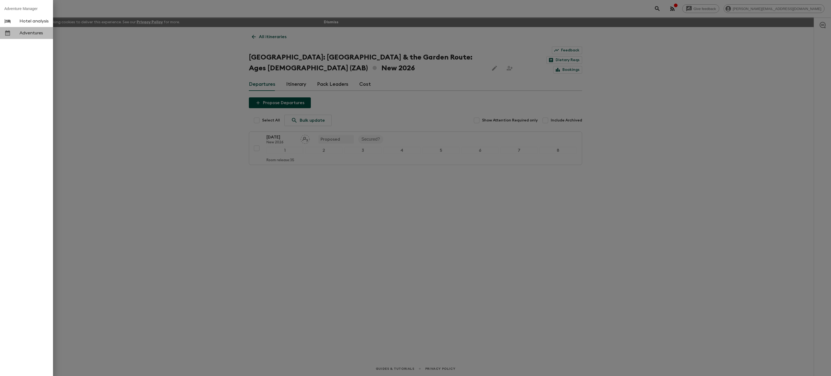
click at [31, 31] on span "Adventures" at bounding box center [33, 32] width 29 height 5
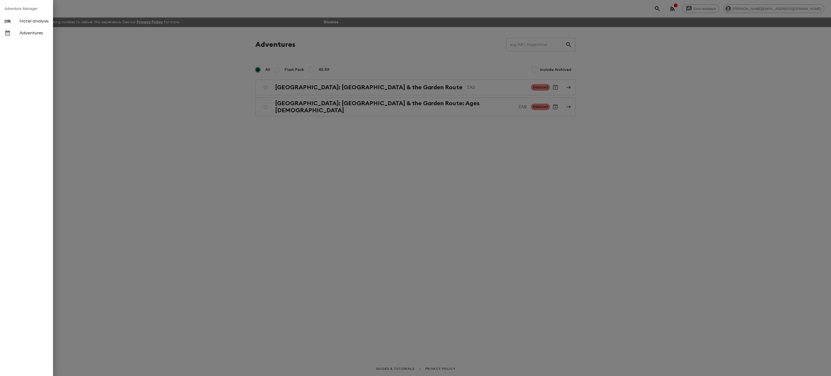
click at [119, 35] on div at bounding box center [415, 188] width 831 height 376
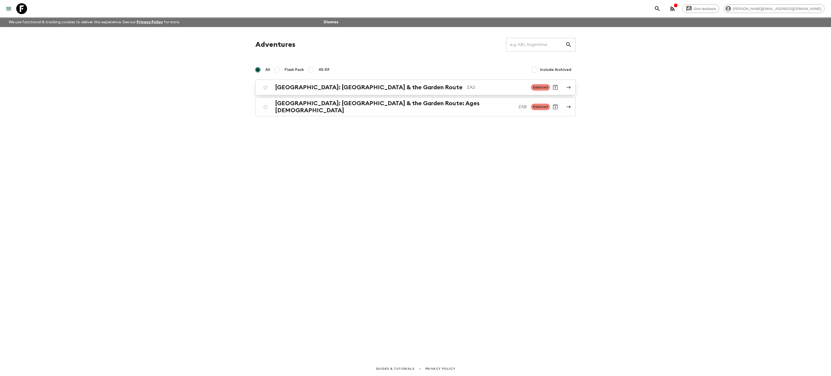
click at [340, 82] on div "[GEOGRAPHIC_DATA]: [GEOGRAPHIC_DATA] & the Garden Route ZA2 Balanced" at bounding box center [405, 87] width 290 height 11
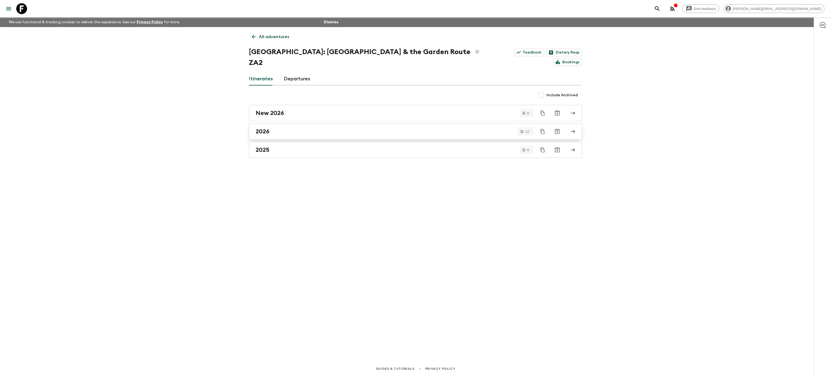
click at [340, 126] on link "2026" at bounding box center [415, 131] width 333 height 16
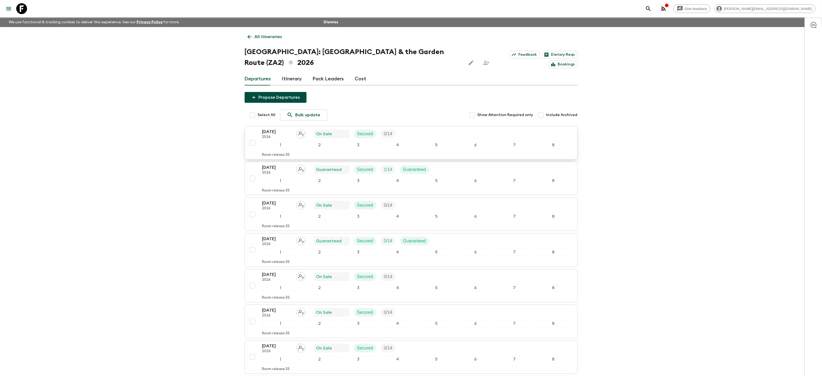
click at [422, 128] on div "[DATE] 2026 On Sale Secured 0 / 14" at bounding box center [417, 133] width 310 height 11
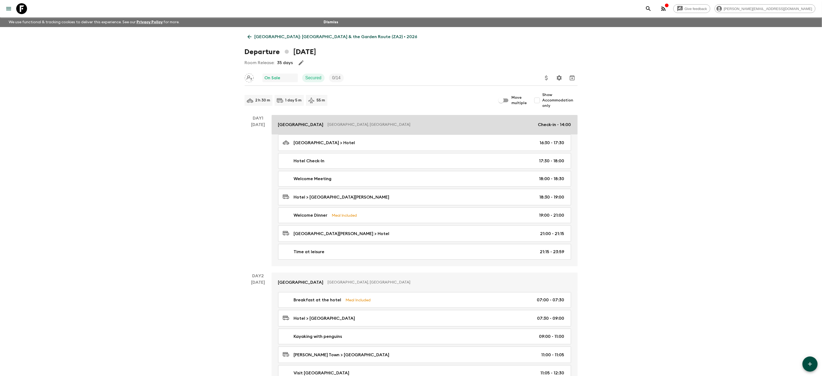
click at [403, 122] on p "[GEOGRAPHIC_DATA], [GEOGRAPHIC_DATA]" at bounding box center [431, 124] width 206 height 5
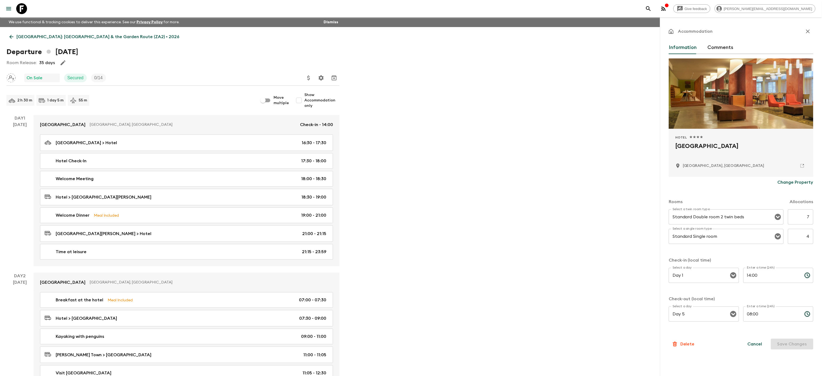
click at [22, 34] on p "[GEOGRAPHIC_DATA]: [GEOGRAPHIC_DATA] & the Garden Route (ZA2) • 2026" at bounding box center [97, 37] width 163 height 6
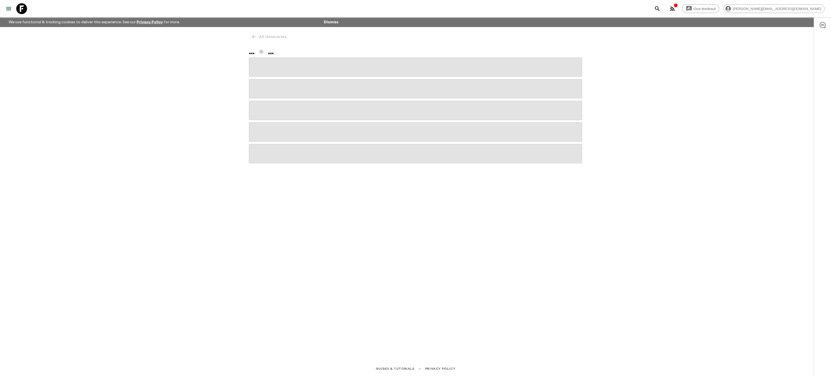
click at [6, 8] on icon "menu" at bounding box center [8, 8] width 6 height 6
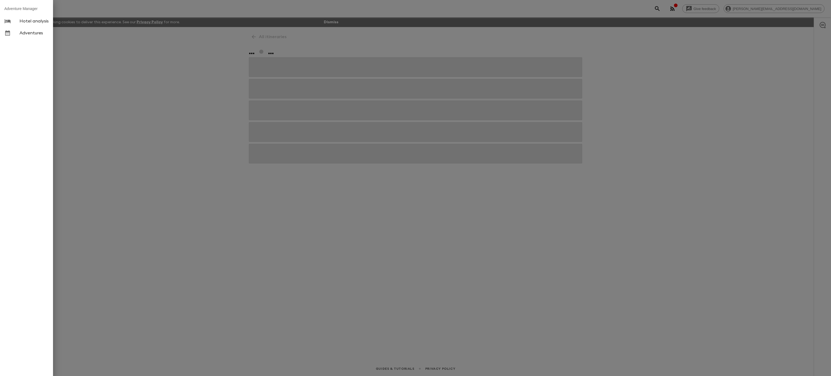
click at [31, 33] on span "Adventures" at bounding box center [33, 32] width 29 height 5
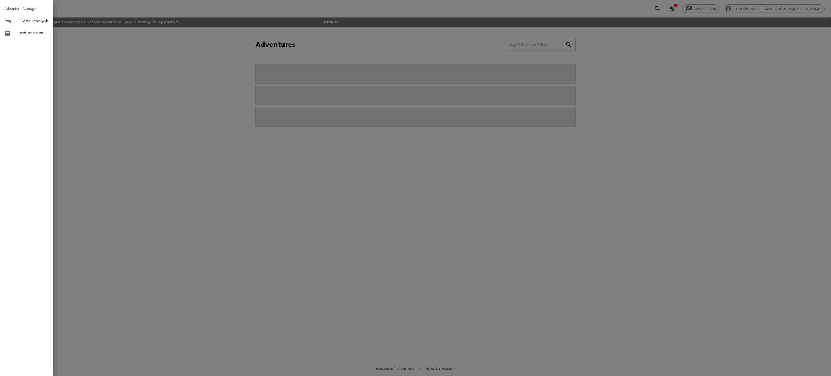
click at [161, 130] on div at bounding box center [415, 188] width 831 height 376
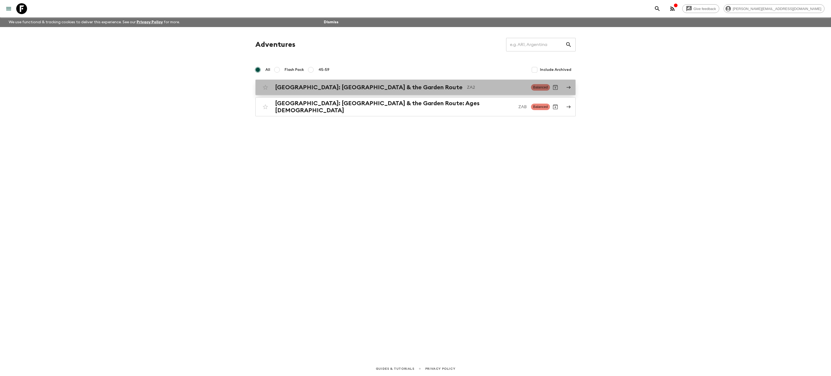
click at [313, 87] on h2 "[GEOGRAPHIC_DATA]: [GEOGRAPHIC_DATA] & the Garden Route" at bounding box center [368, 87] width 187 height 7
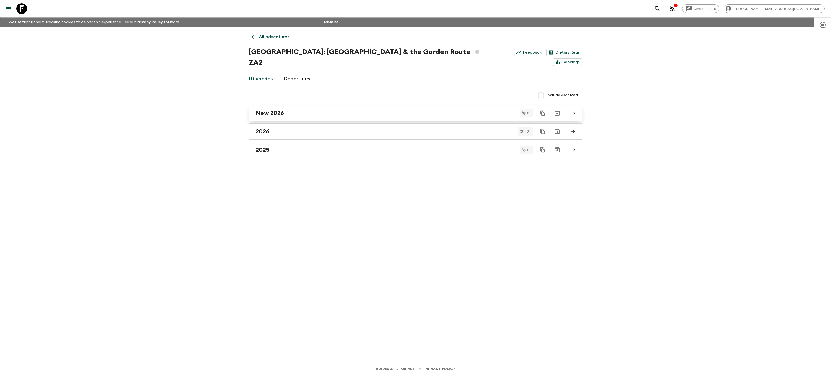
click at [294, 109] on div "New 2026" at bounding box center [409, 112] width 309 height 7
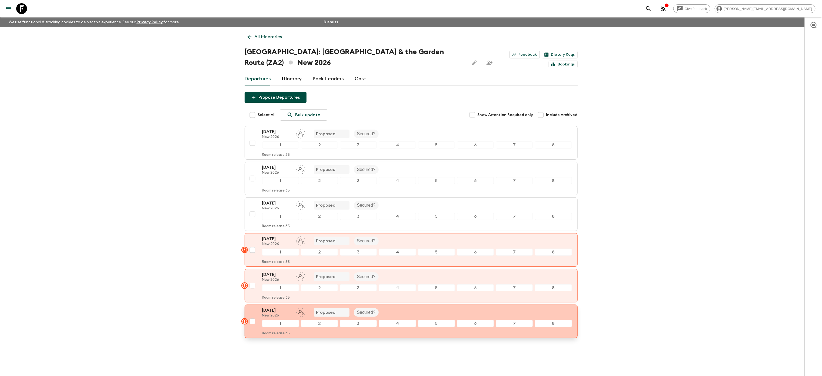
click at [277, 313] on p "[DATE]" at bounding box center [277, 310] width 30 height 6
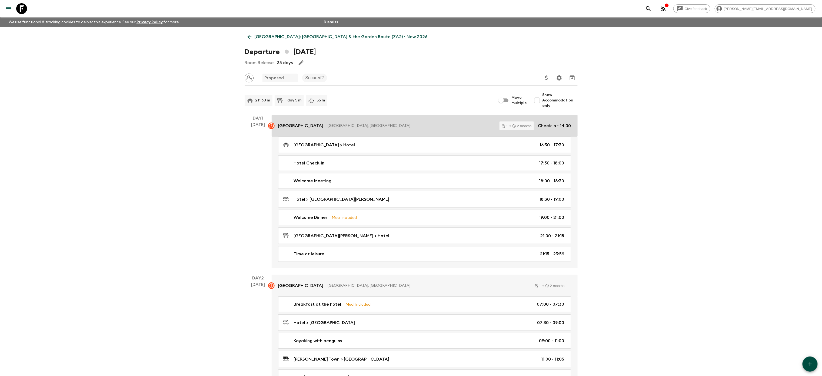
click at [398, 127] on p "[GEOGRAPHIC_DATA], [GEOGRAPHIC_DATA]" at bounding box center [411, 125] width 167 height 5
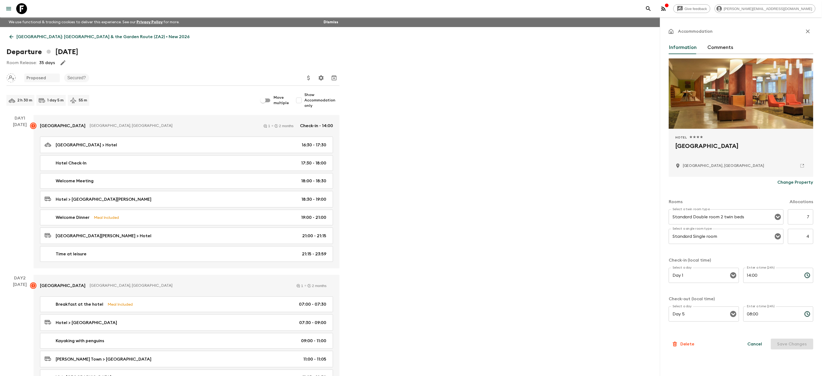
click at [721, 44] on button "Comments" at bounding box center [721, 47] width 26 height 13
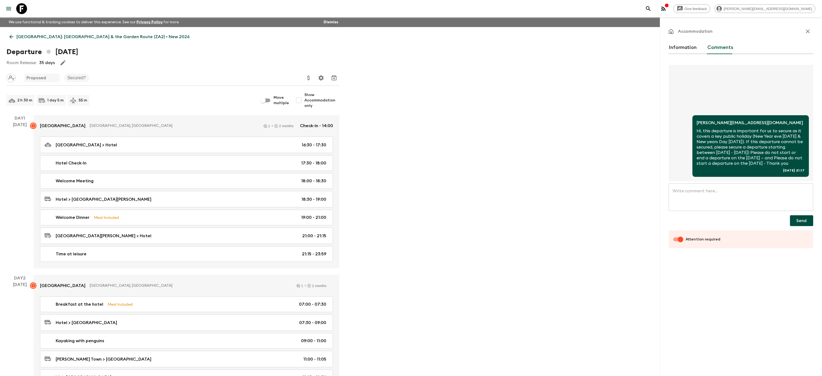
drag, startPoint x: 732, startPoint y: 161, endPoint x: 690, endPoint y: 125, distance: 55.2
click at [690, 125] on div "[PERSON_NAME][EMAIL_ADDRESS][DOMAIN_NAME] Hi, this departure is important for u…" at bounding box center [741, 123] width 145 height 116
copy p "Hi, this departure is important for us to secure as it covers a key public holi…"
click at [666, 7] on icon "button" at bounding box center [664, 8] width 4 height 4
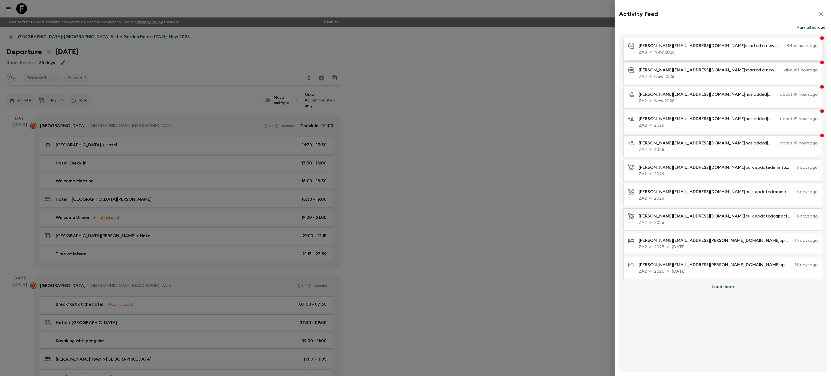
click at [691, 55] on p "ZAB New 2026" at bounding box center [727, 52] width 179 height 6
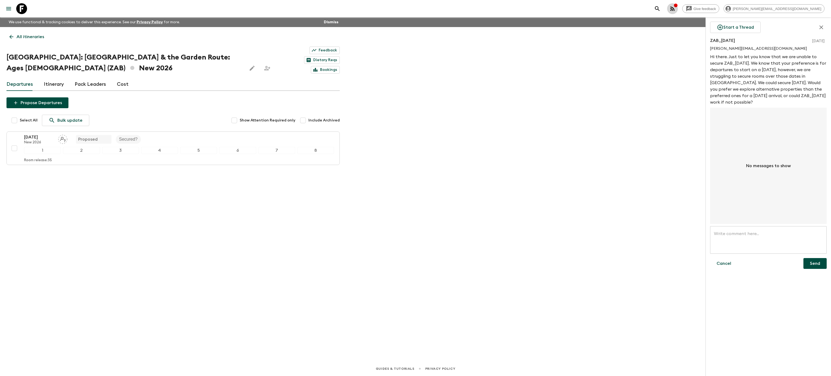
click at [678, 4] on button "button" at bounding box center [672, 8] width 11 height 11
